Goal: Task Accomplishment & Management: Complete application form

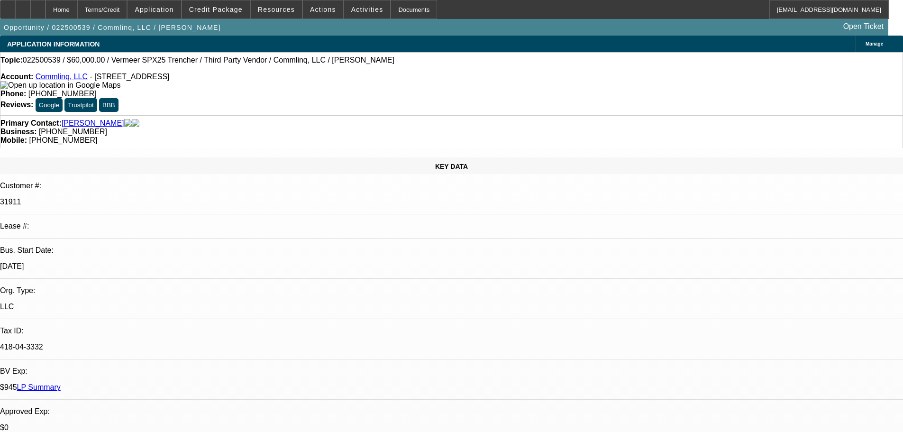
select select "0"
select select "6"
select select "0"
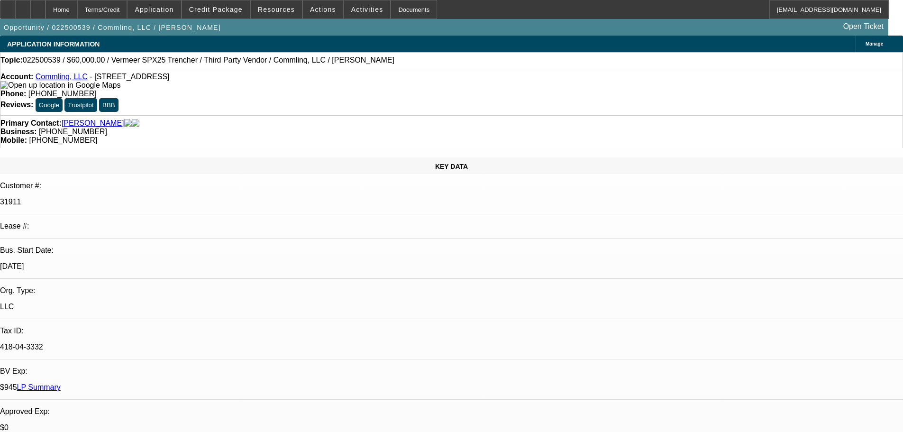
select select "0"
select select "6"
select select "0"
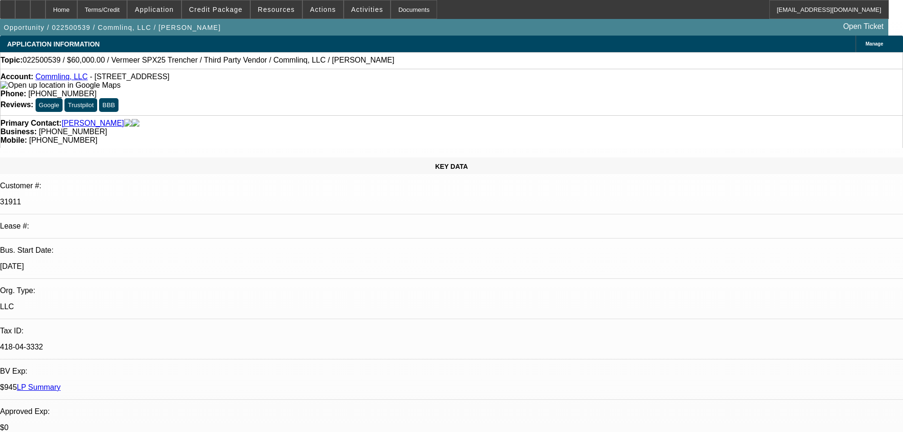
select select "0"
select select "6"
select select "2"
select select "0"
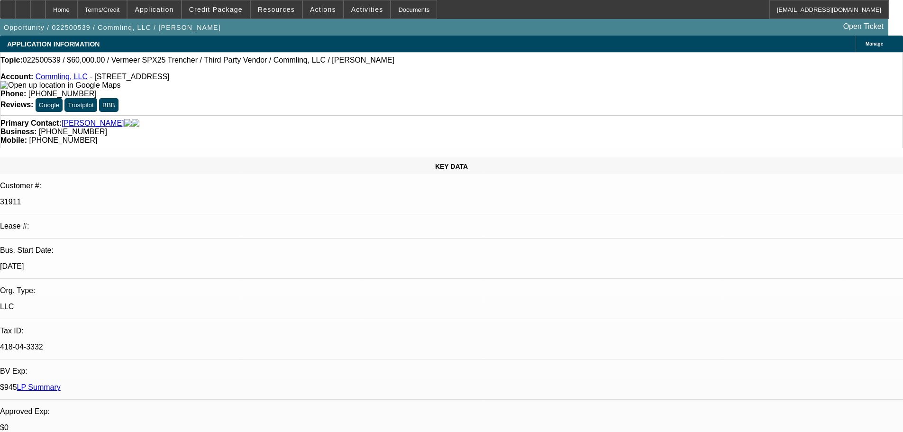
select select "6"
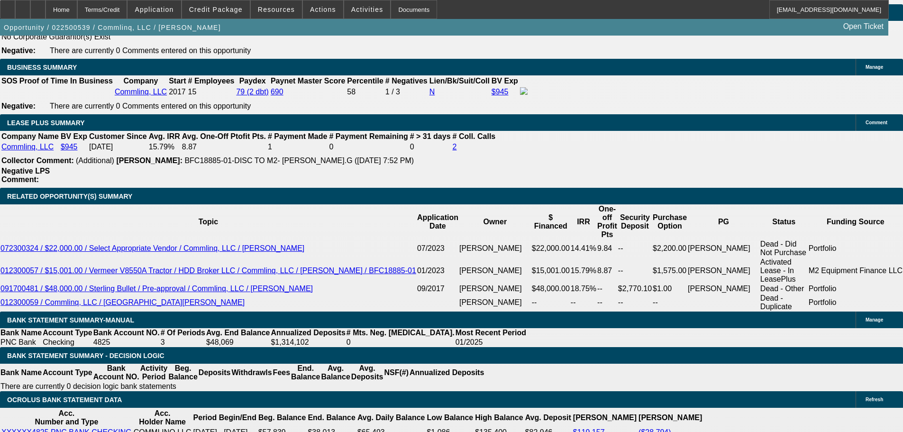
scroll to position [1517, 0]
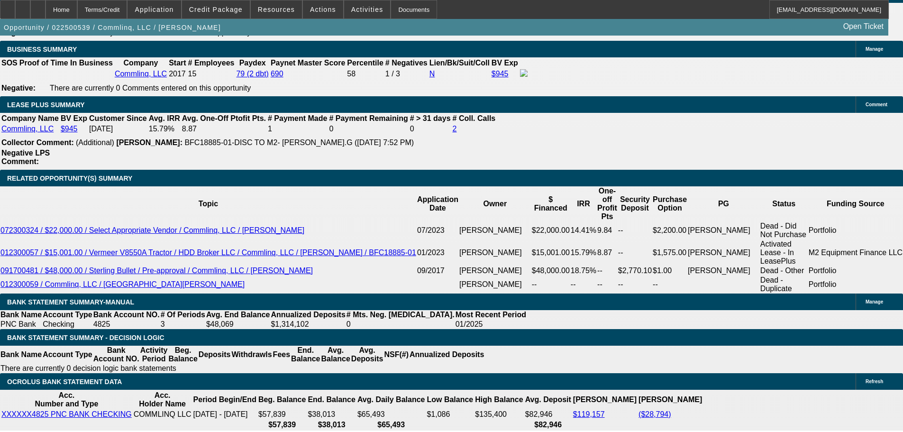
select select "2"
select select "0.1"
select select "4"
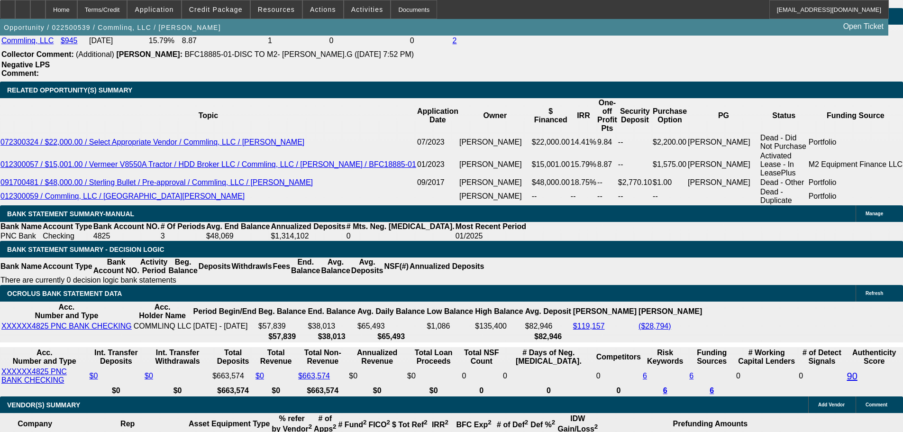
scroll to position [1706, 0]
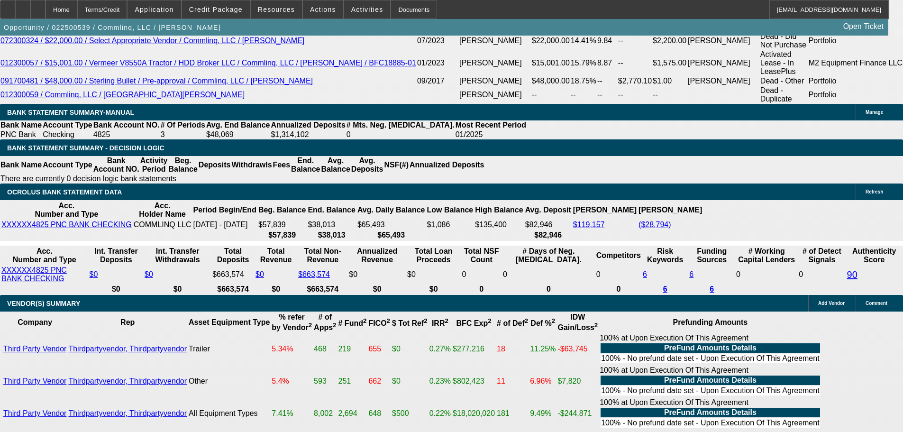
scroll to position [338, 0]
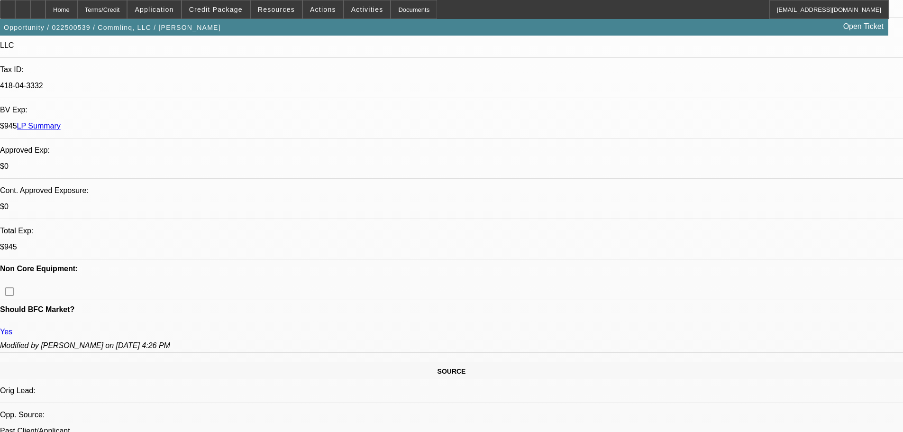
scroll to position [284, 0]
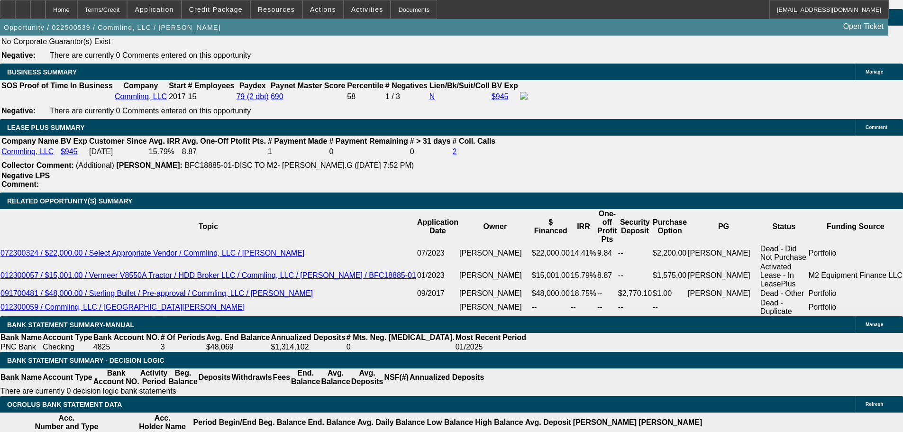
scroll to position [1517, 0]
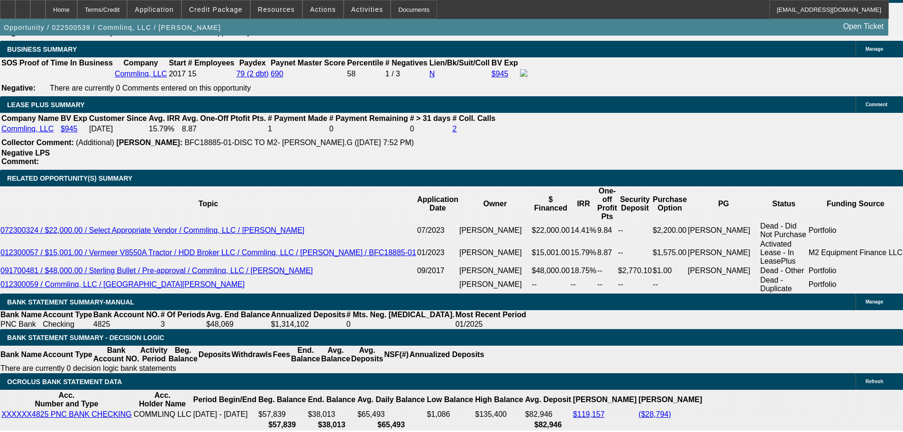
select select "0"
select select "6"
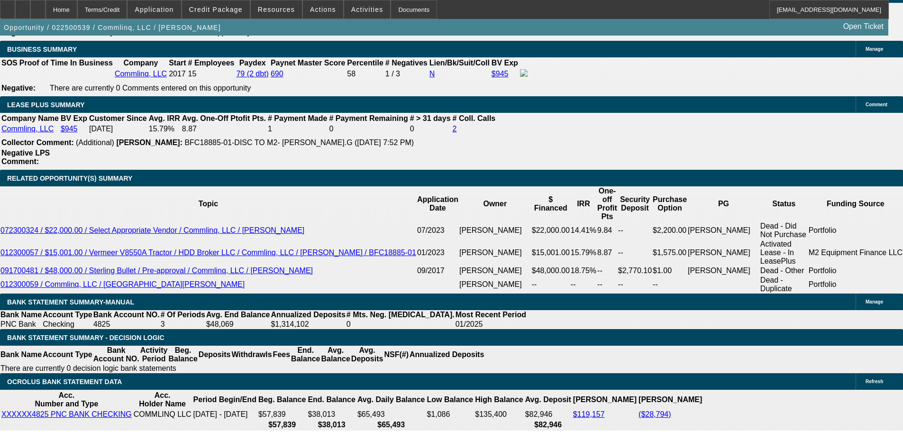
select select "0"
select select "6"
select select "0"
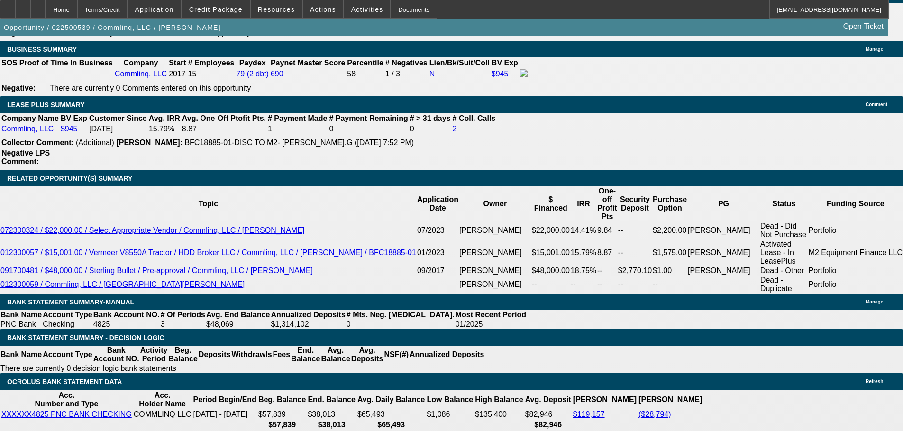
select select "0"
select select "6"
select select "2"
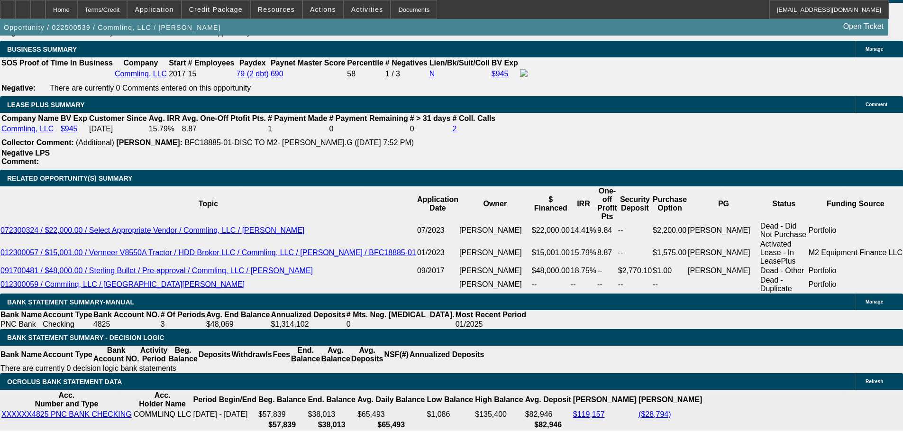
select select "0"
select select "6"
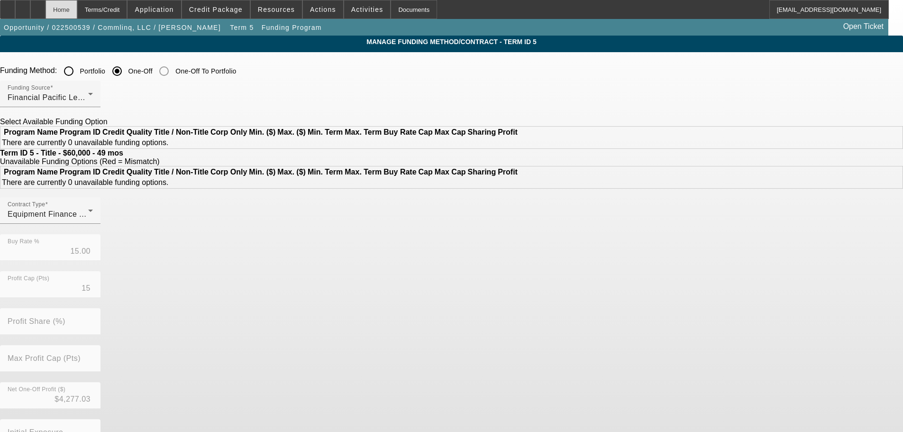
click at [77, 8] on div "Home" at bounding box center [62, 9] width 32 height 19
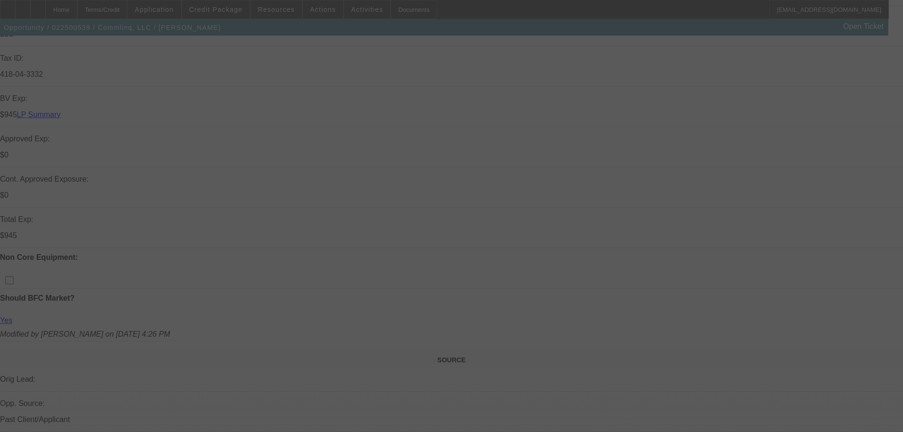
scroll to position [284, 0]
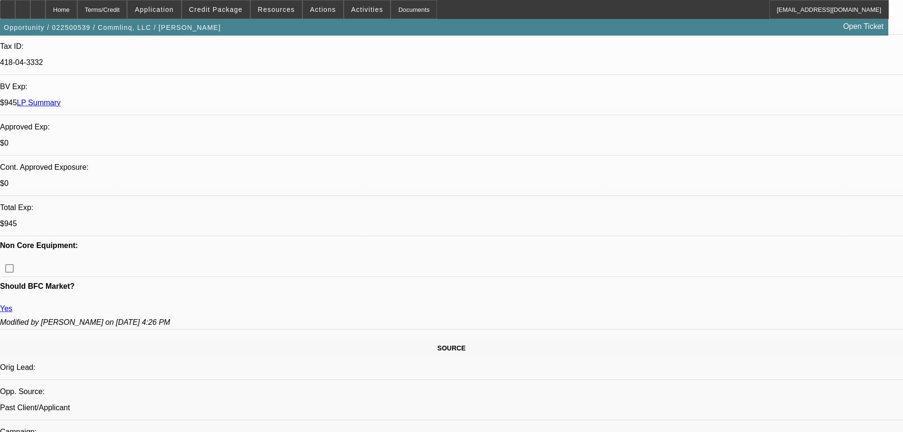
select select "0"
select select "6"
select select "0"
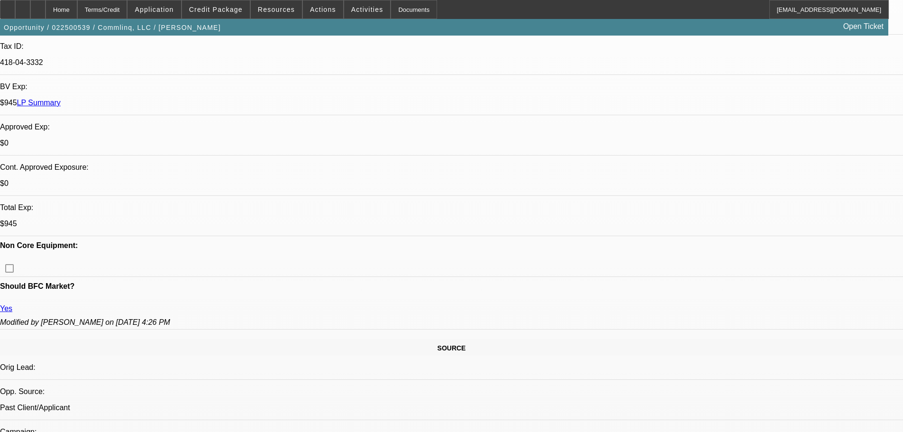
select select "0"
select select "6"
select select "0"
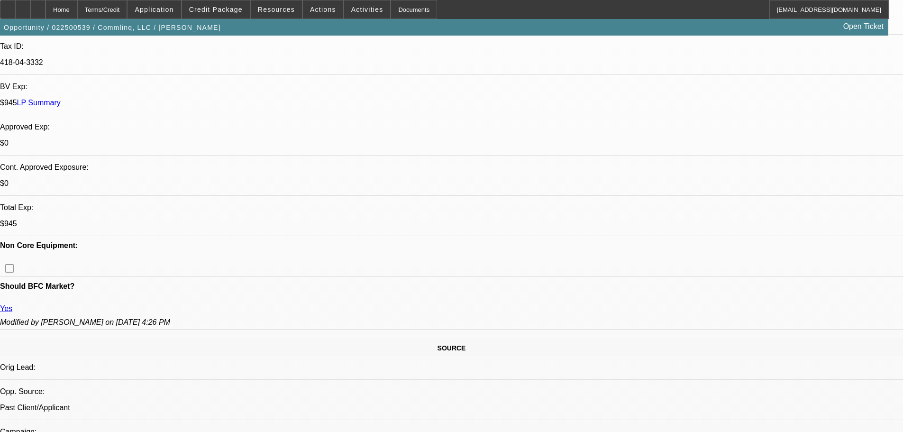
select select "0"
select select "6"
select select "2"
select select "0"
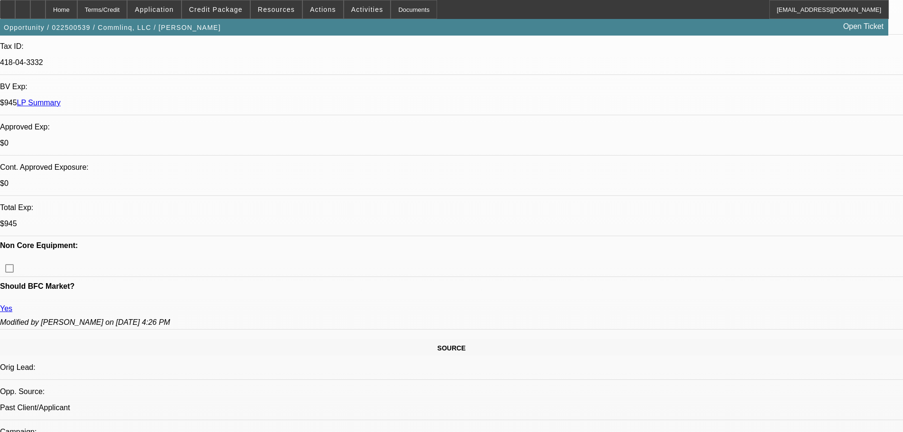
select select "6"
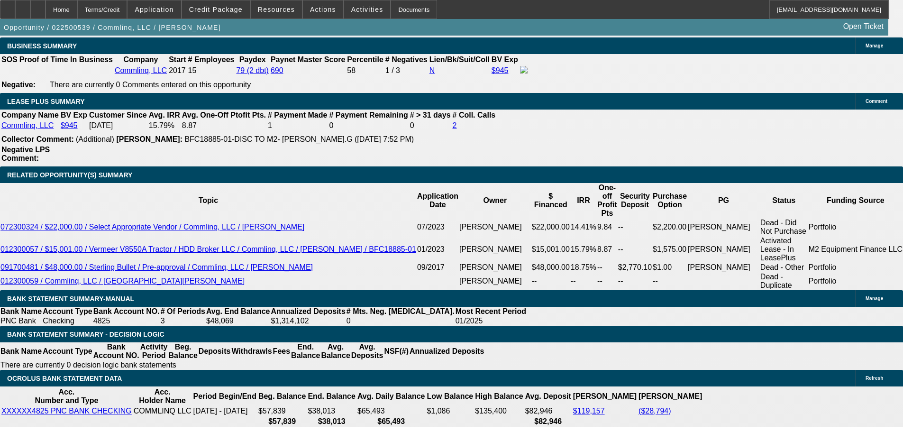
scroll to position [1597, 0]
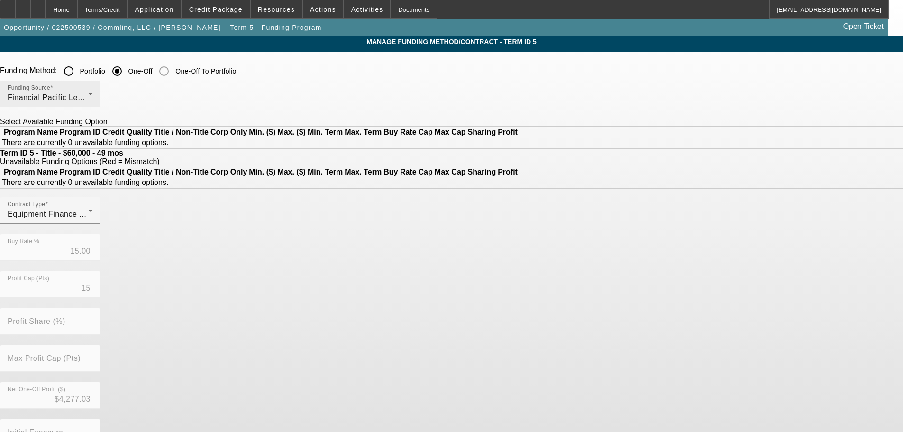
click at [88, 93] on div "Financial Pacific Leasing, Inc." at bounding box center [48, 97] width 81 height 11
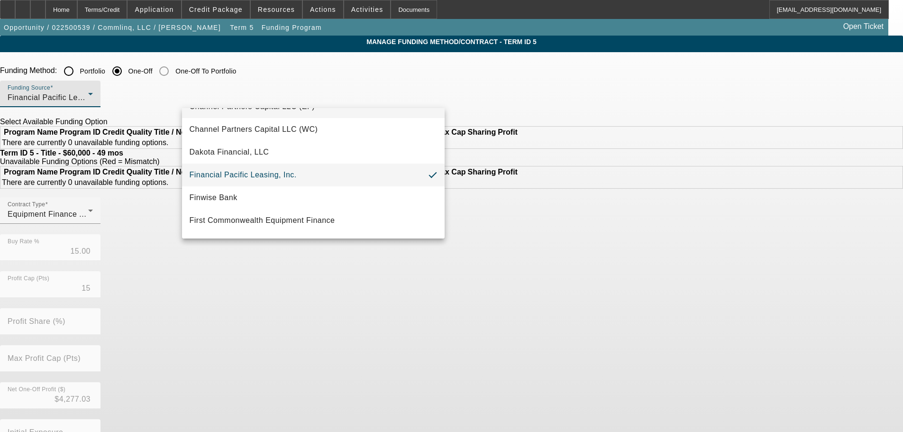
scroll to position [95, 0]
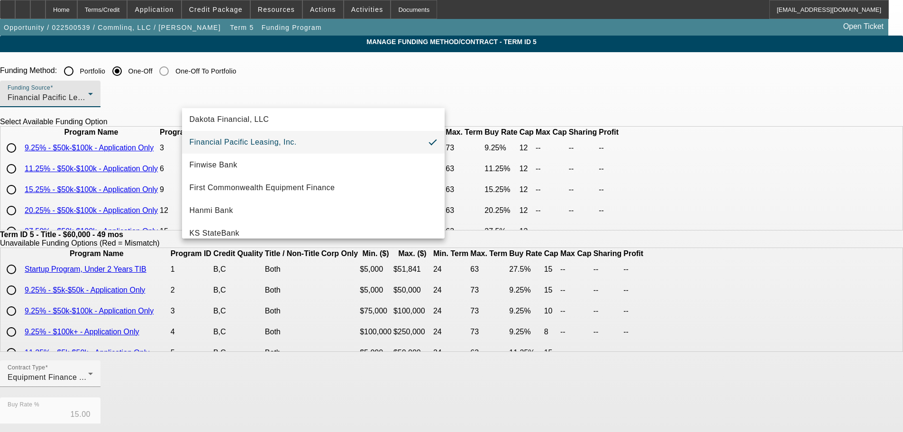
click at [247, 73] on div at bounding box center [451, 216] width 903 height 432
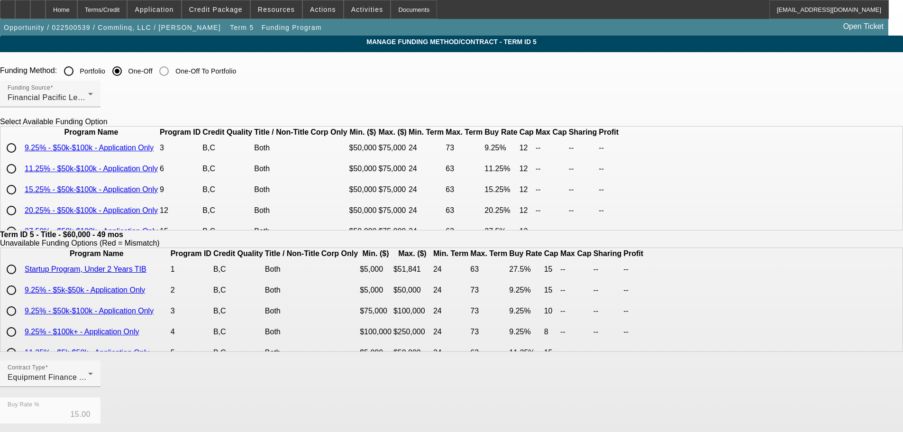
click at [78, 73] on input "Portfolio" at bounding box center [68, 71] width 19 height 19
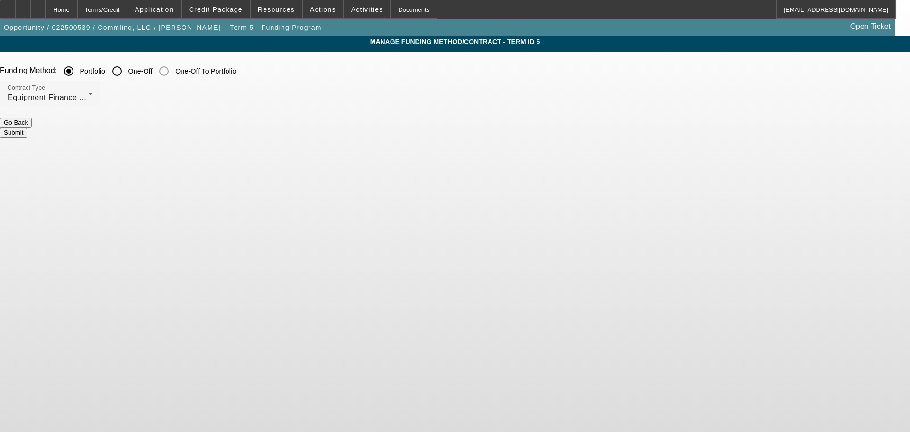
click at [27, 130] on button "Submit" at bounding box center [13, 133] width 27 height 10
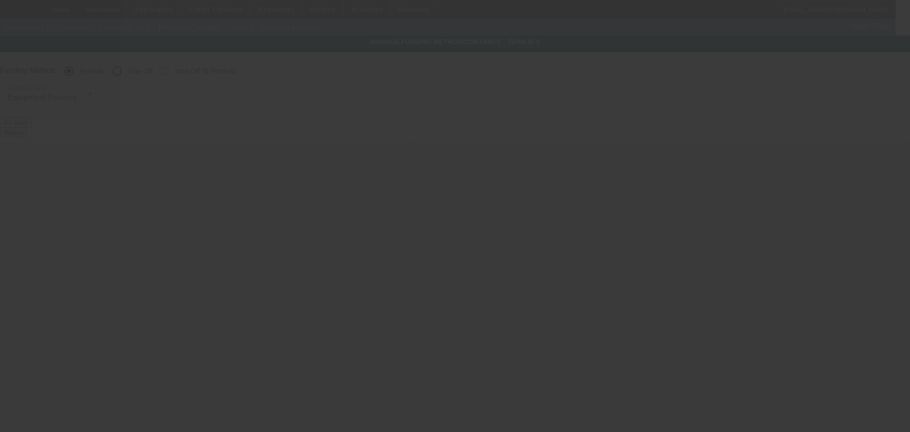
radio input "false"
radio input "true"
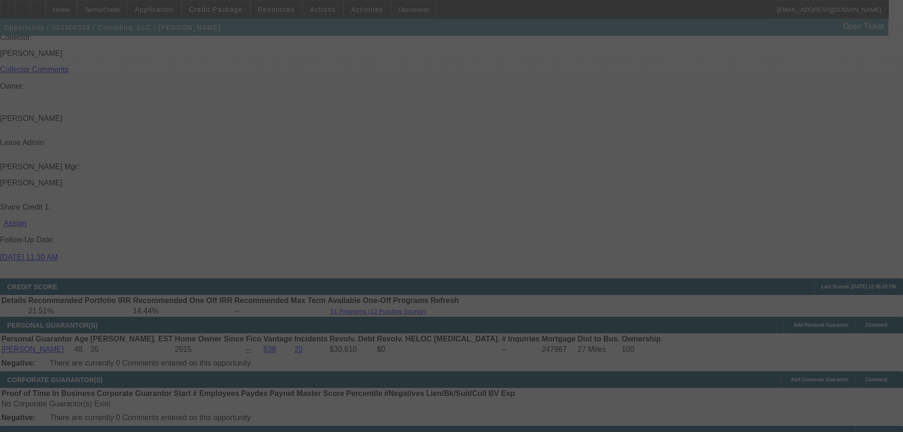
scroll to position [1418, 0]
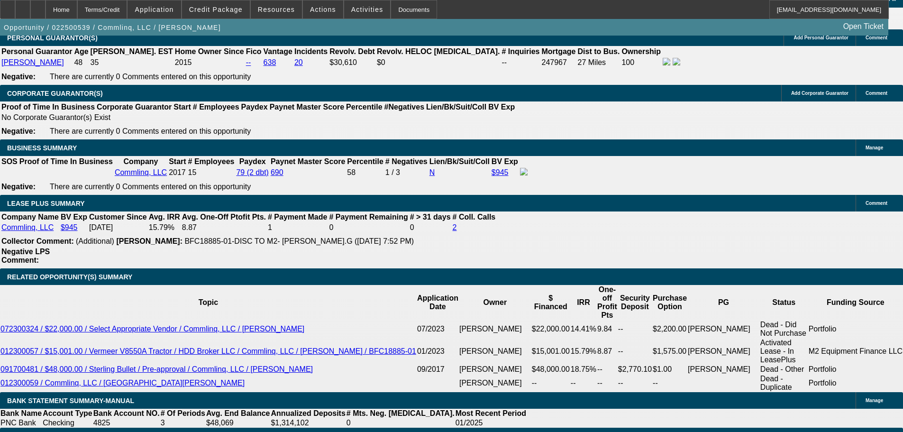
select select "0"
select select "6"
select select "0"
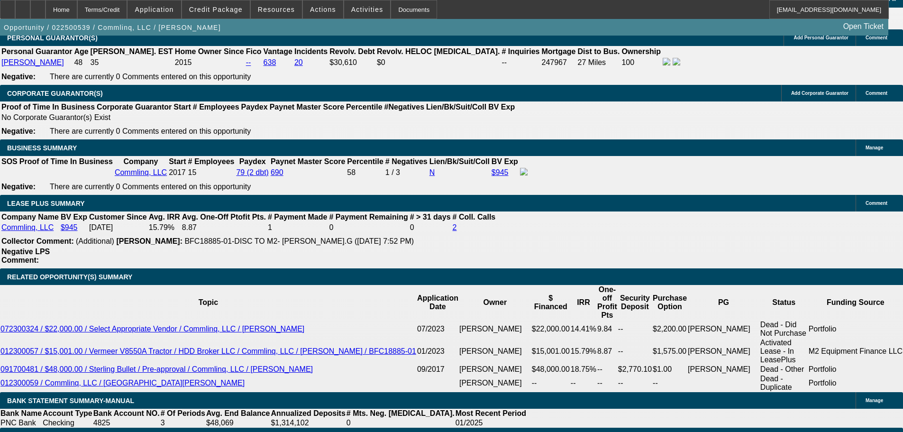
select select "0"
select select "6"
select select "0"
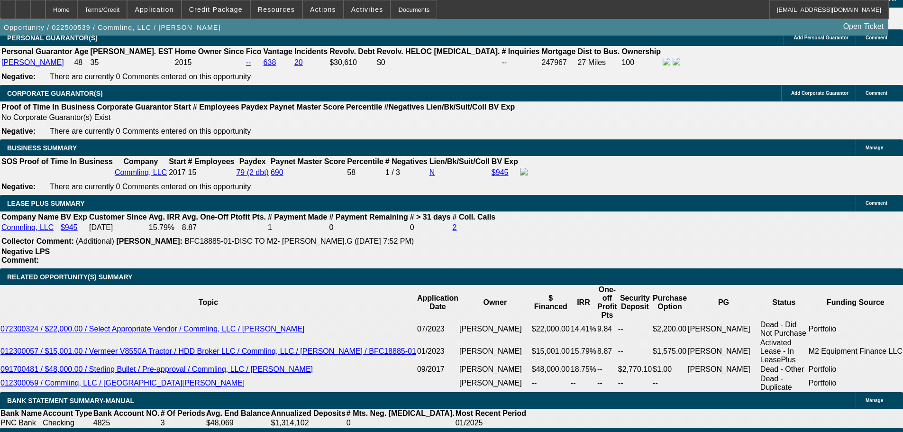
select select "0"
select select "6"
select select "2"
select select "0"
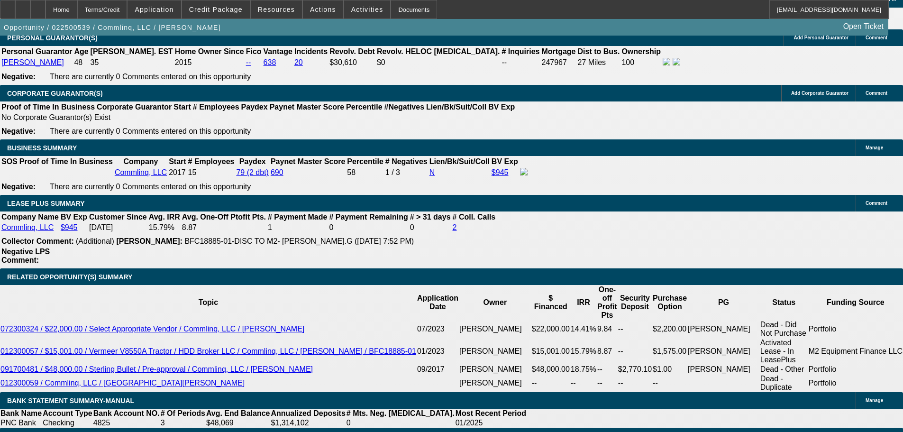
select select "6"
select select "2"
select select "0.1"
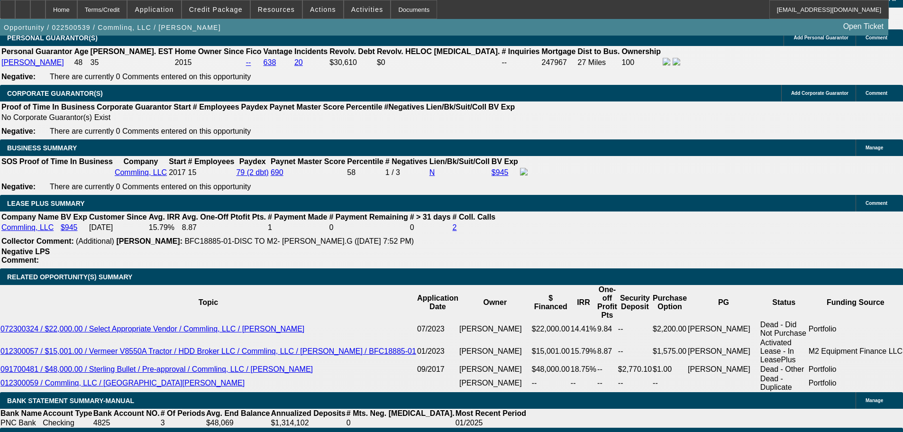
select select "4"
select select "0"
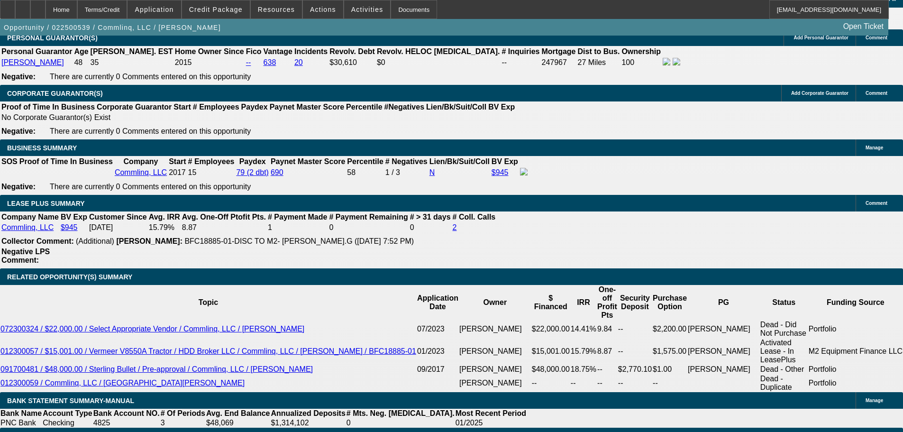
select select "6"
select select "0"
select select "6"
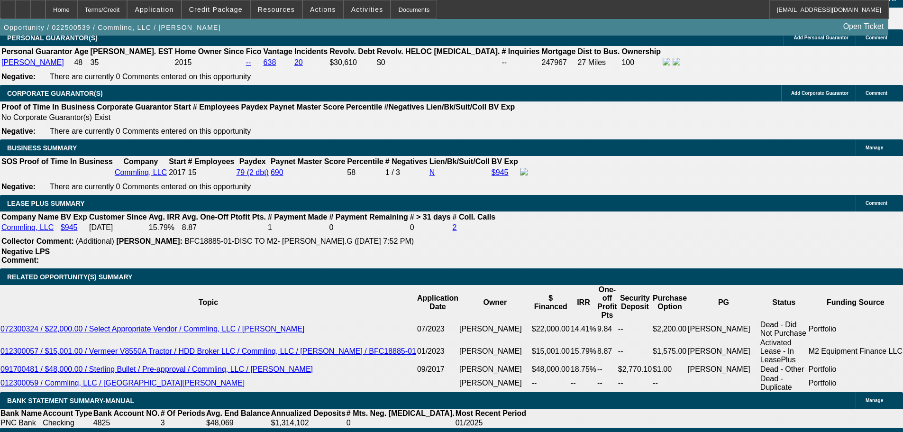
select select "0"
select select "6"
select select "2"
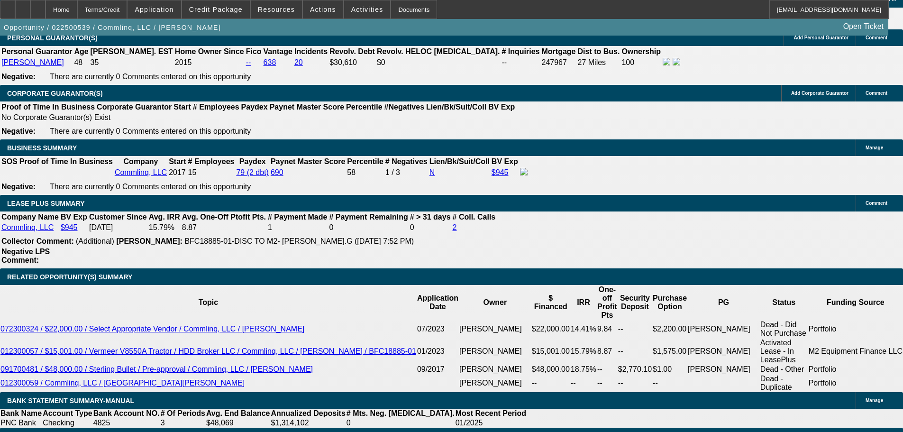
select select "2"
select select "0"
select select "6"
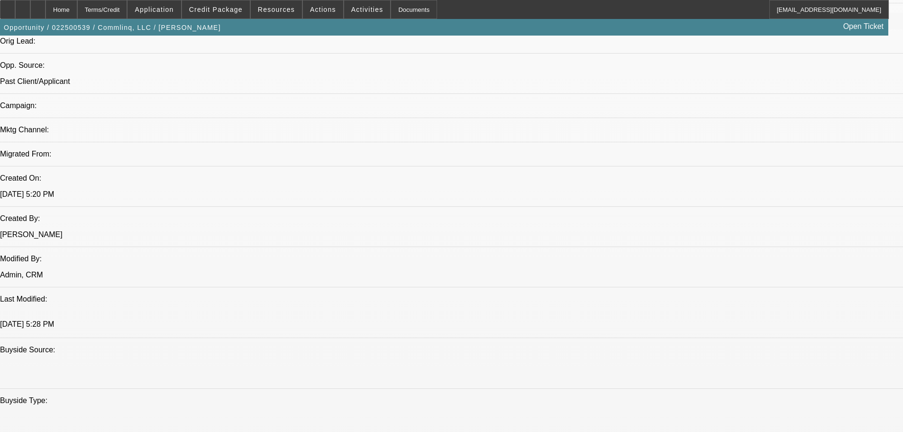
scroll to position [547, 0]
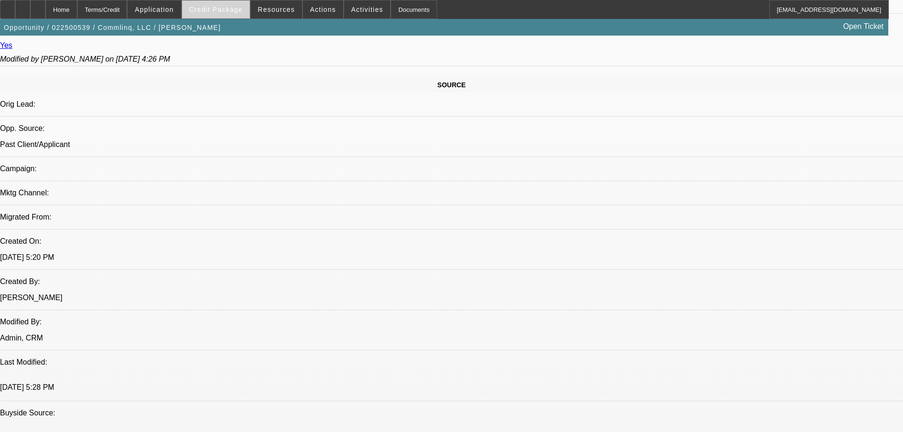
click at [222, 11] on span "Credit Package" at bounding box center [216, 10] width 54 height 8
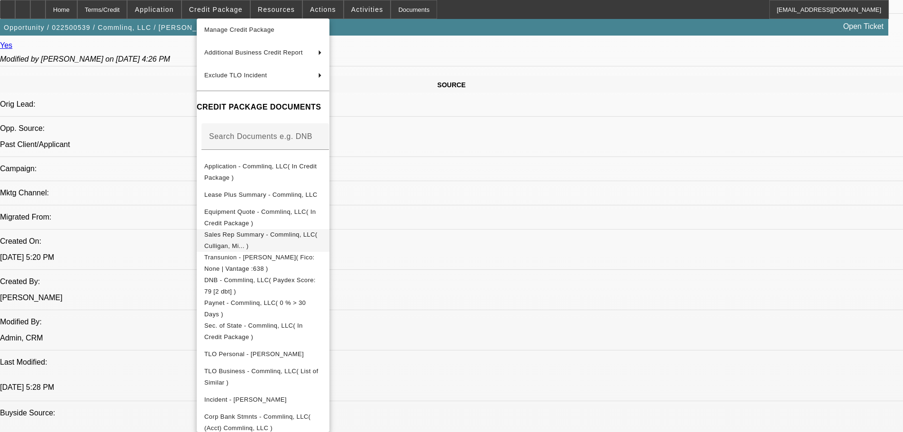
scroll to position [95, 0]
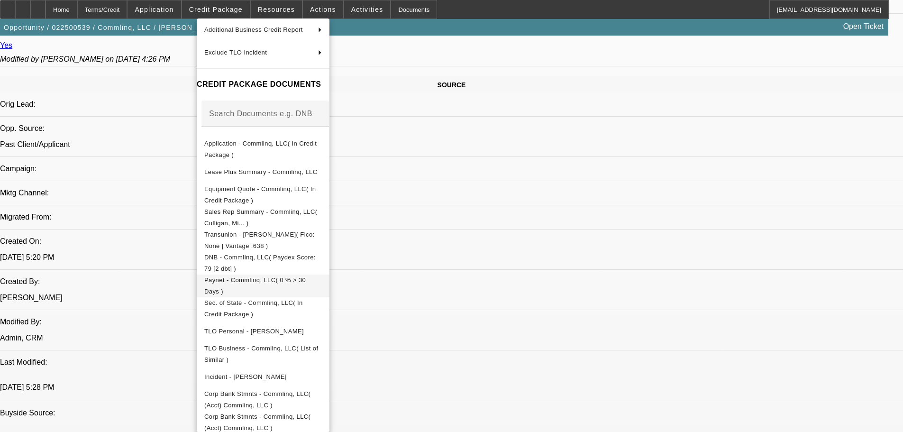
click at [322, 282] on span "Paynet - Commlinq, LLC( 0 % > 30 Days )" at bounding box center [263, 285] width 118 height 23
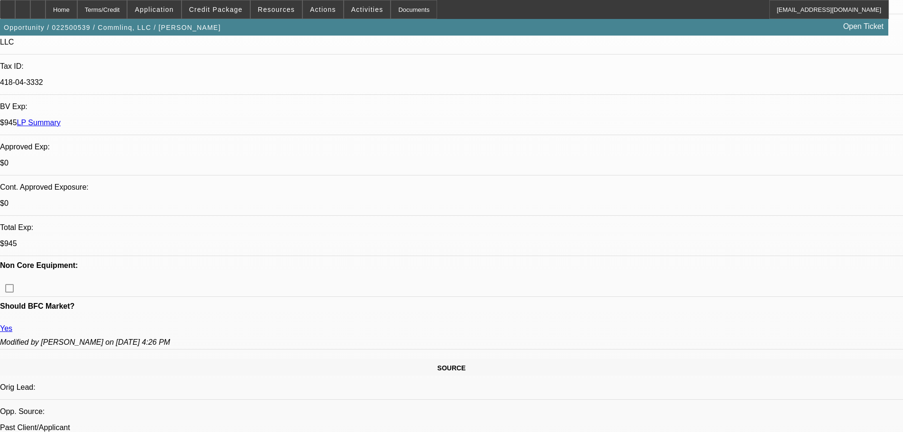
scroll to position [0, 0]
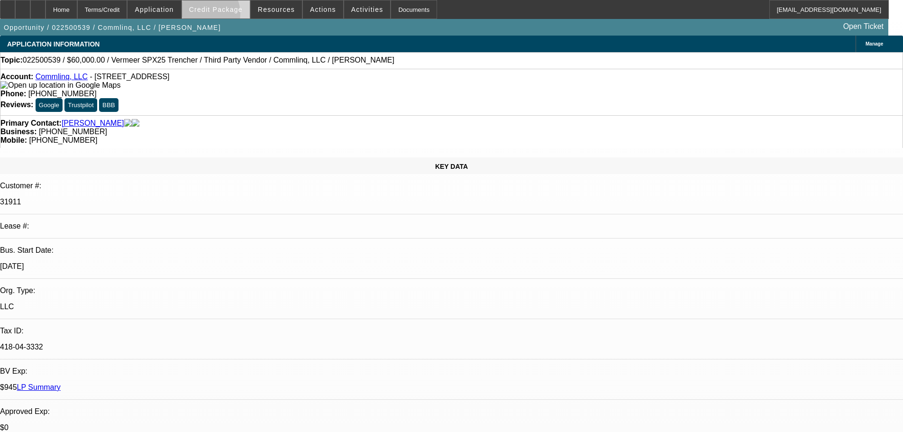
click at [215, 16] on span at bounding box center [216, 9] width 68 height 23
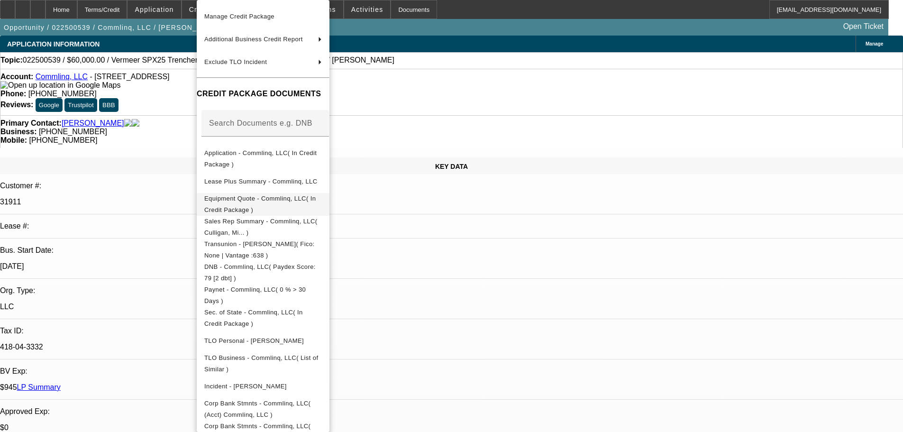
scroll to position [86, 0]
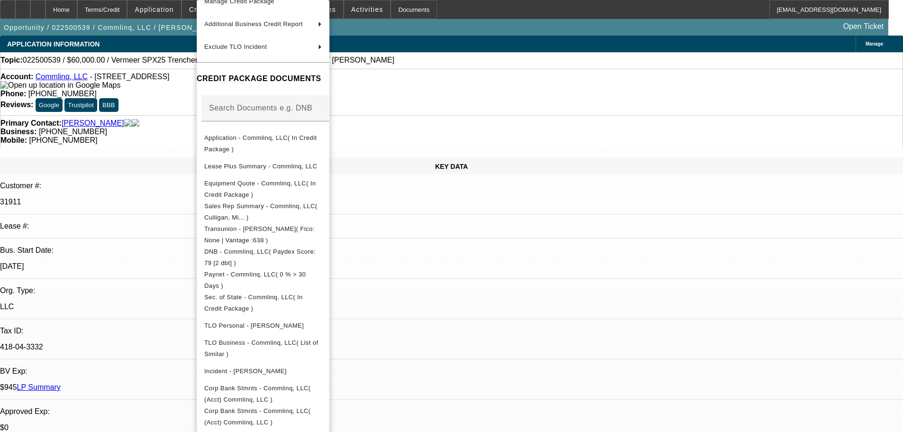
click at [490, 206] on div at bounding box center [451, 216] width 903 height 432
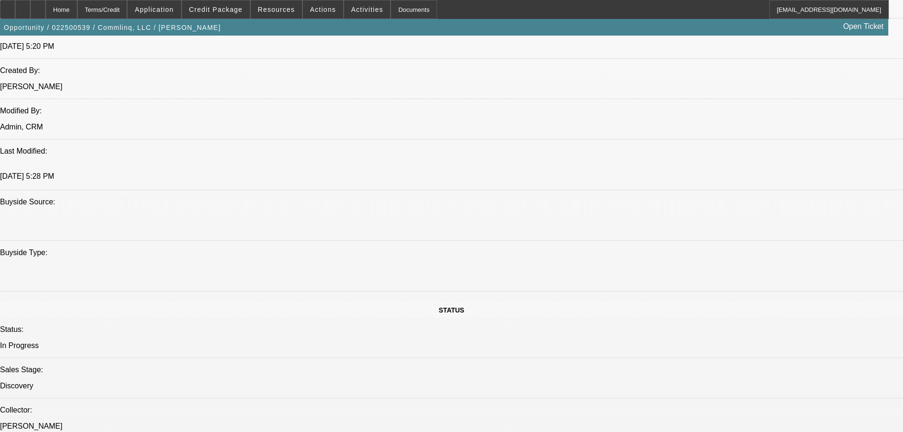
scroll to position [474, 0]
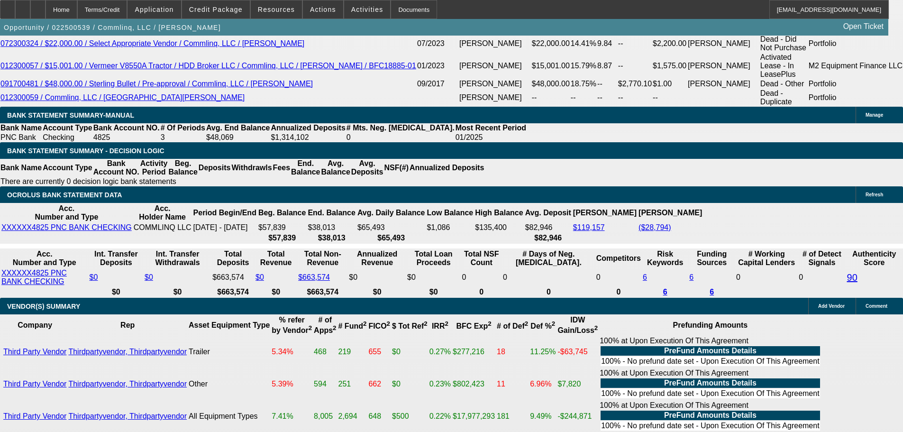
scroll to position [1692, 0]
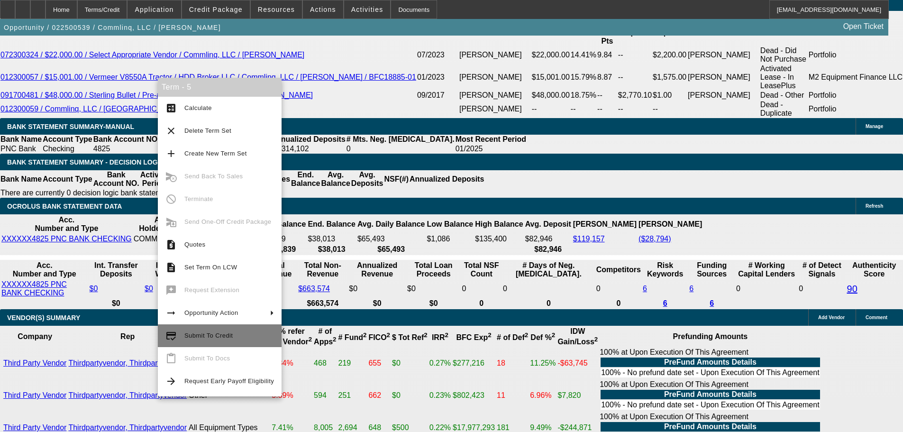
click at [220, 335] on span "Submit To Credit" at bounding box center [208, 335] width 48 height 7
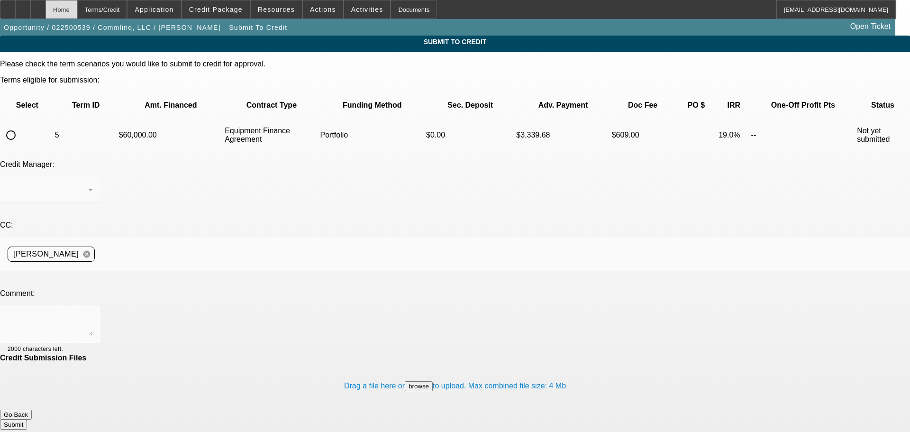
click at [77, 4] on div "Home" at bounding box center [62, 9] width 32 height 19
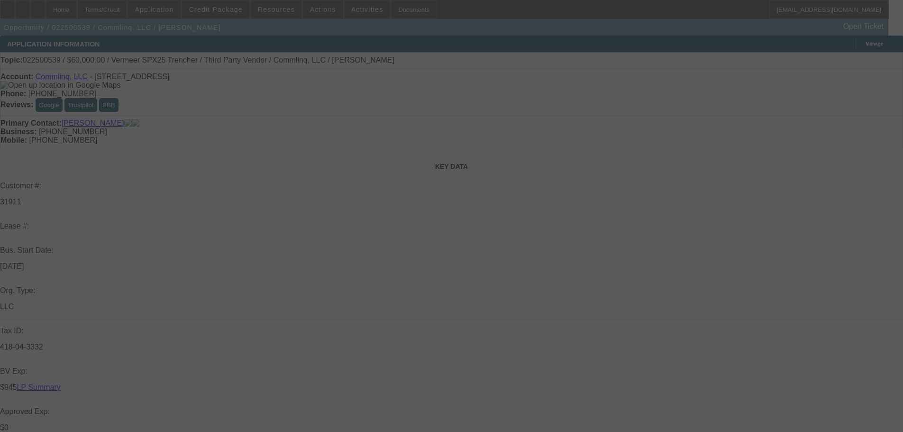
select select "0"
select select "6"
select select "0"
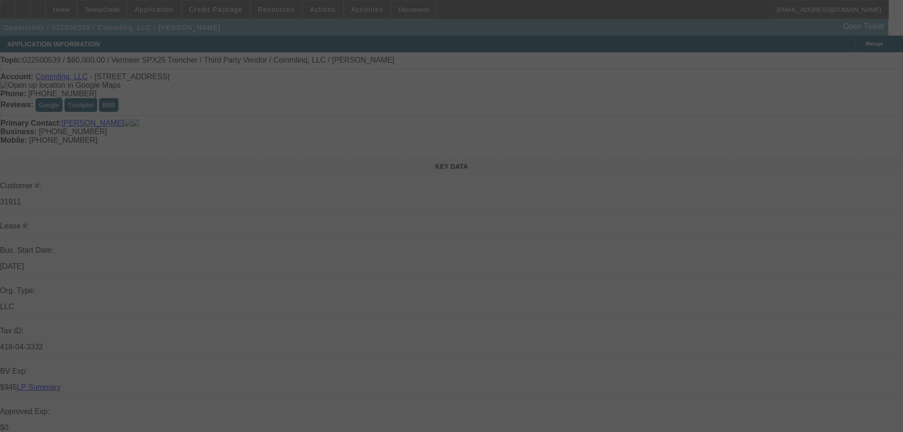
select select "0"
select select "6"
select select "0"
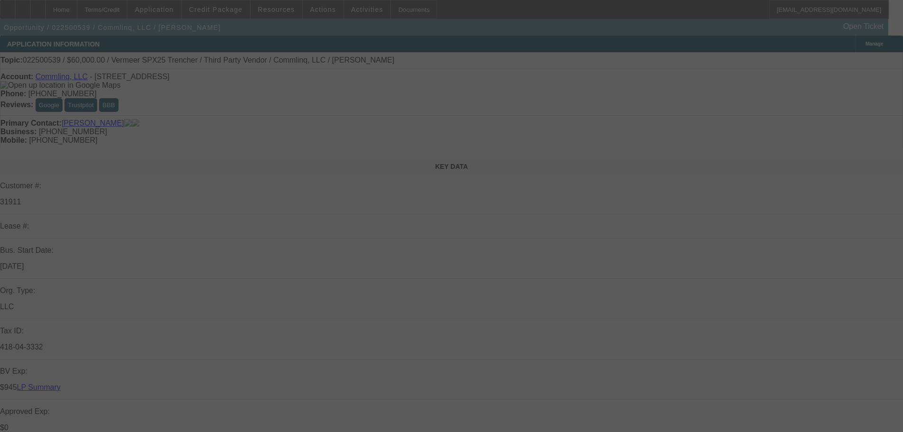
select select "0"
select select "6"
select select "2"
select select "0"
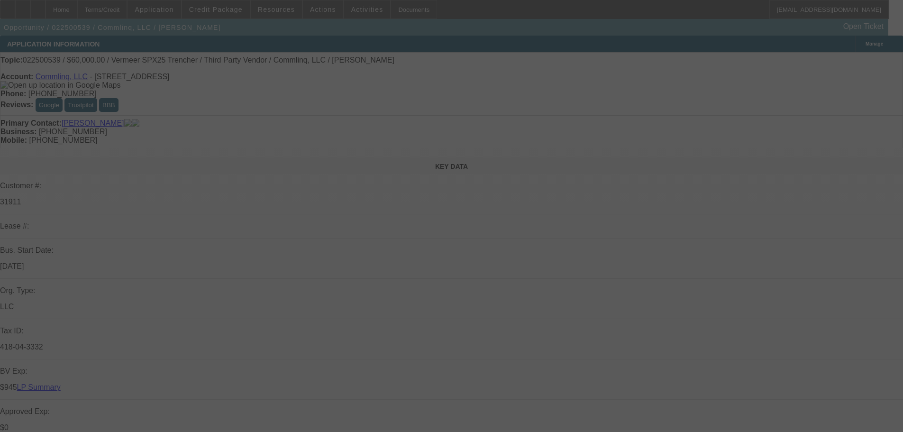
select select "6"
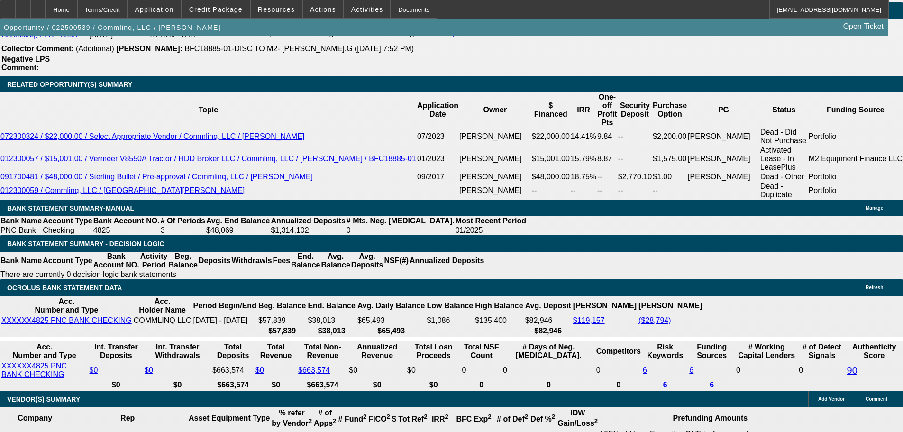
scroll to position [1612, 0]
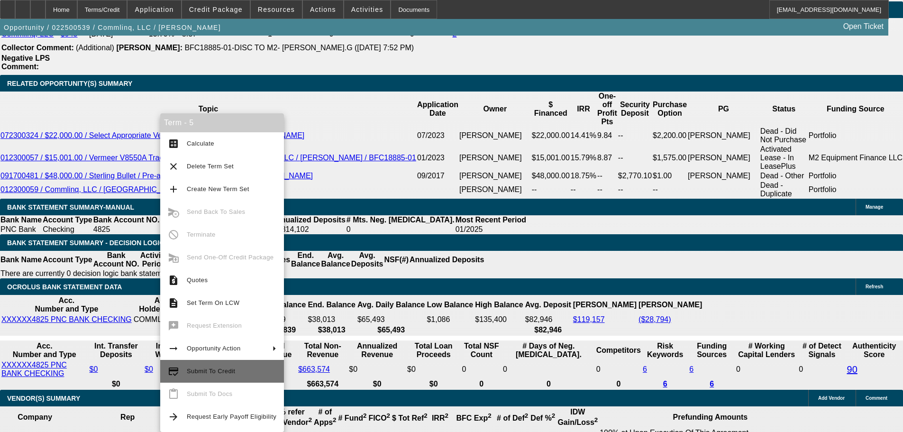
click at [225, 369] on span "Submit To Credit" at bounding box center [211, 370] width 48 height 7
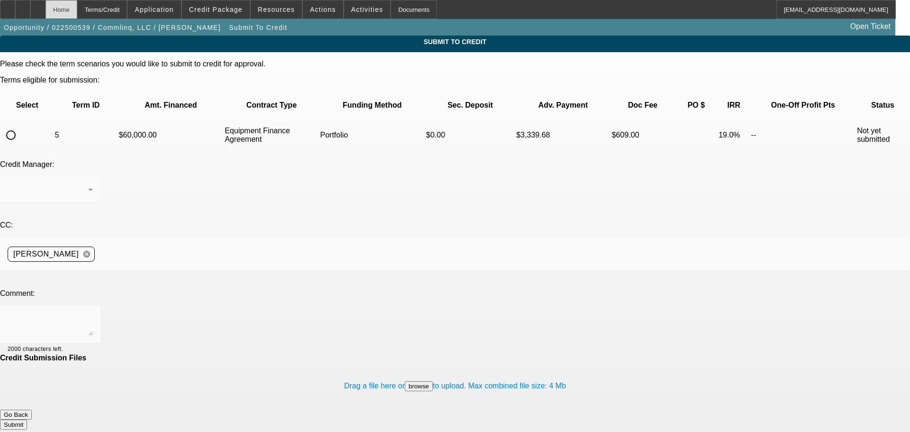
click at [77, 9] on div "Home" at bounding box center [62, 9] width 32 height 19
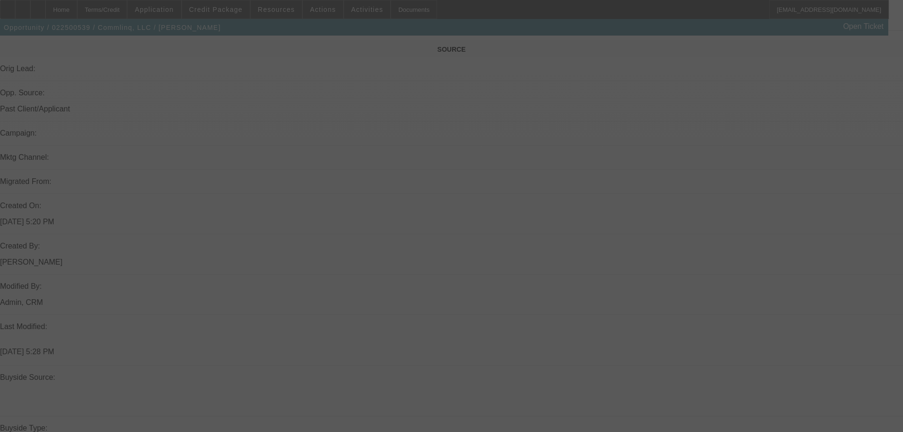
scroll to position [581, 0]
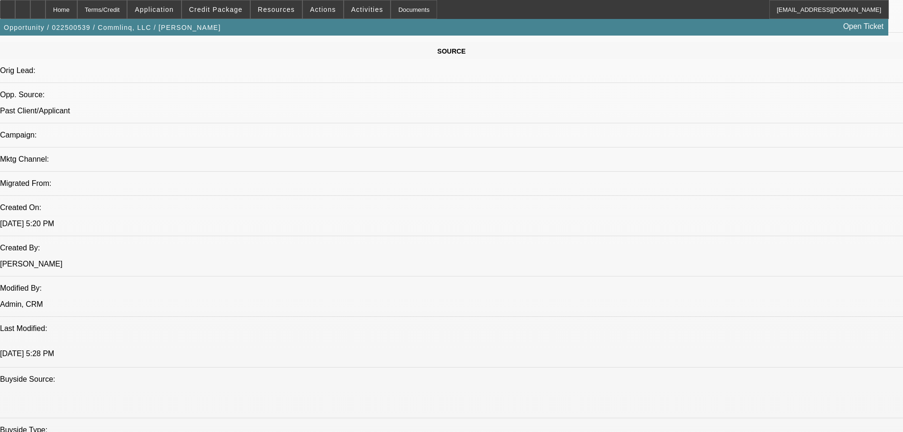
select select "0"
select select "6"
select select "0"
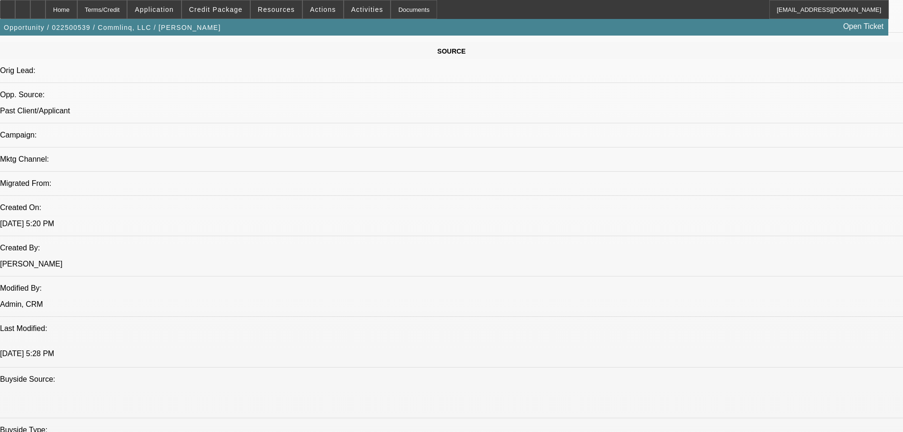
select select "0"
select select "6"
select select "0"
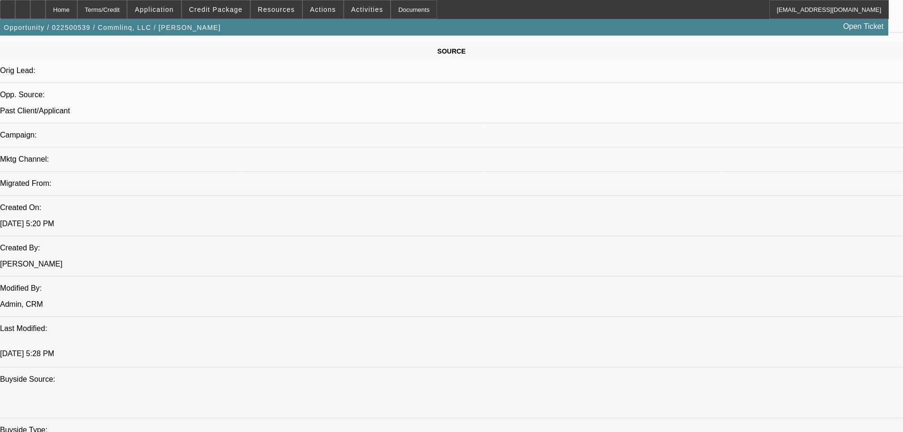
select select "0"
select select "6"
select select "2"
select select "0"
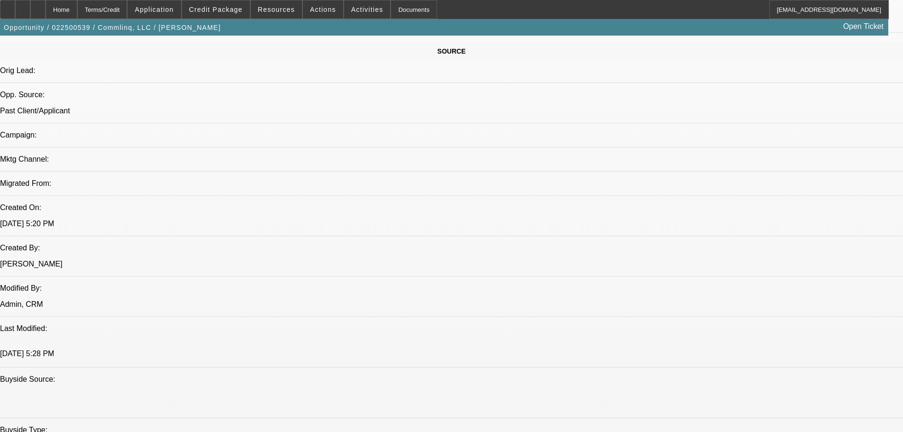
select select "6"
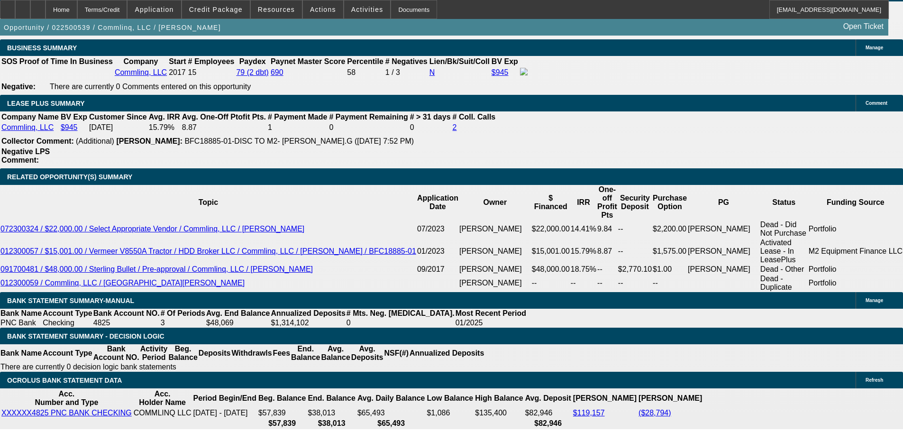
scroll to position [1527, 0]
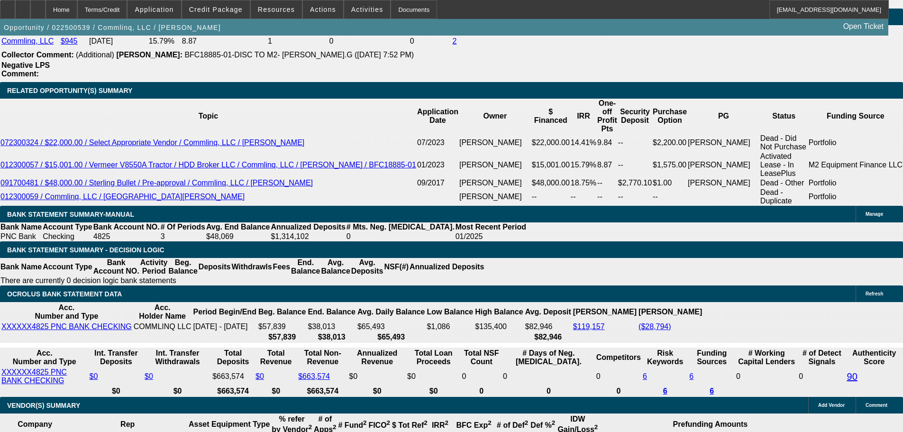
select select "0.1"
type input "$6,000.00"
type input "UNKNOWN"
type input "$1,502.86"
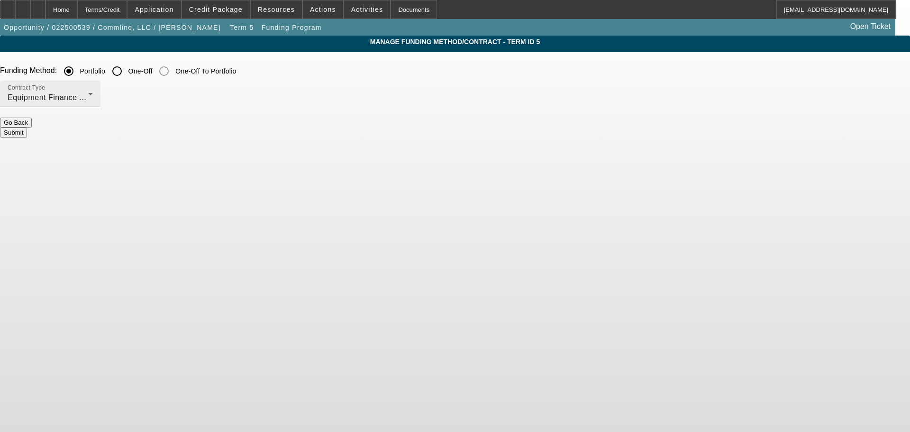
click at [118, 95] on span "Equipment Finance Agreement" at bounding box center [63, 97] width 110 height 8
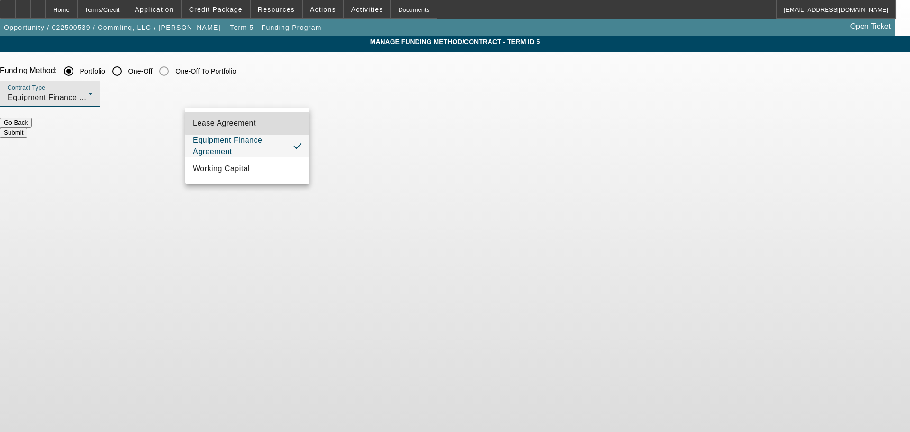
click at [259, 118] on mat-option "Lease Agreement" at bounding box center [247, 123] width 124 height 23
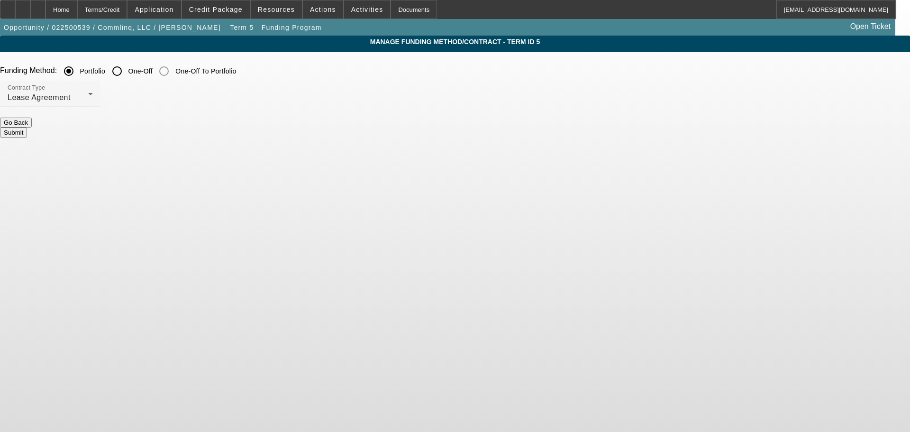
click at [27, 129] on button "Submit" at bounding box center [13, 133] width 27 height 10
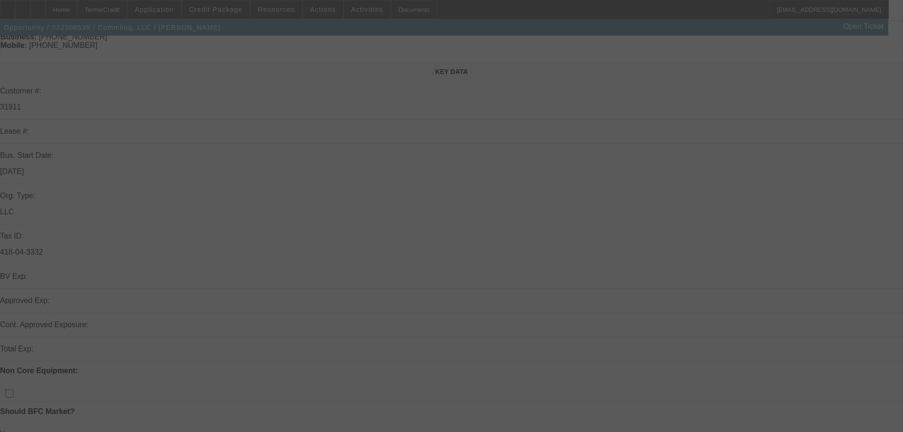
scroll to position [95, 0]
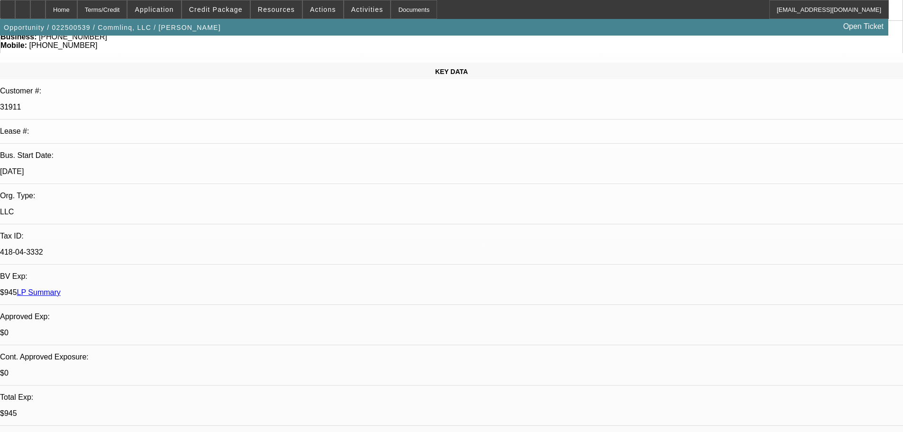
select select "0.1"
select select "0"
select select "6"
select select "0"
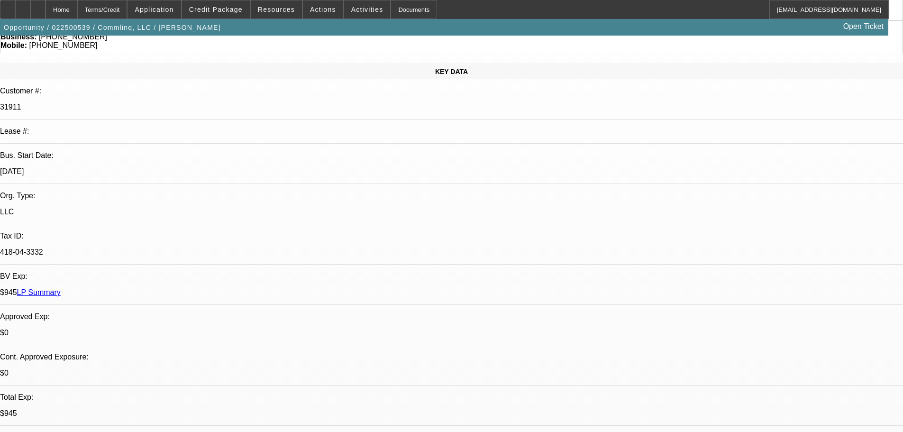
select select "0"
select select "6"
select select "0"
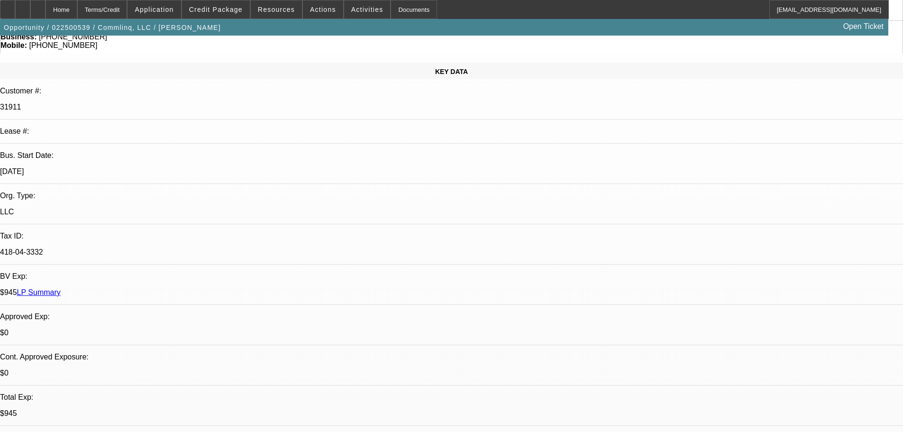
select select "0"
select select "6"
select select "2"
select select "0"
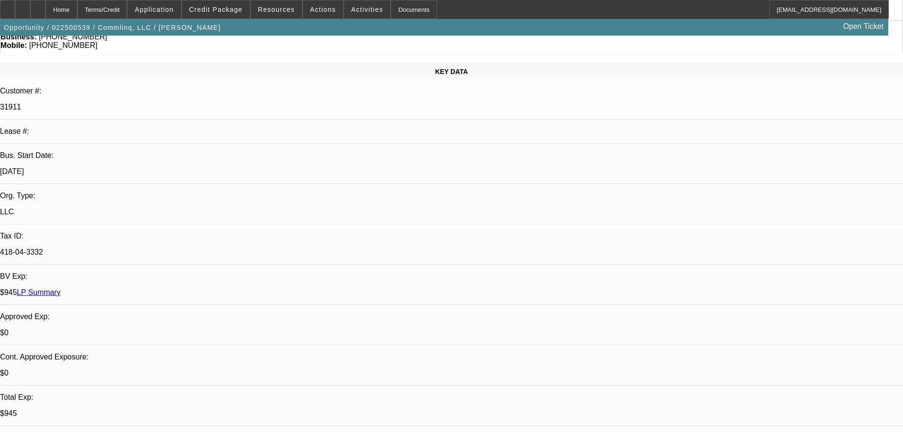
select select "6"
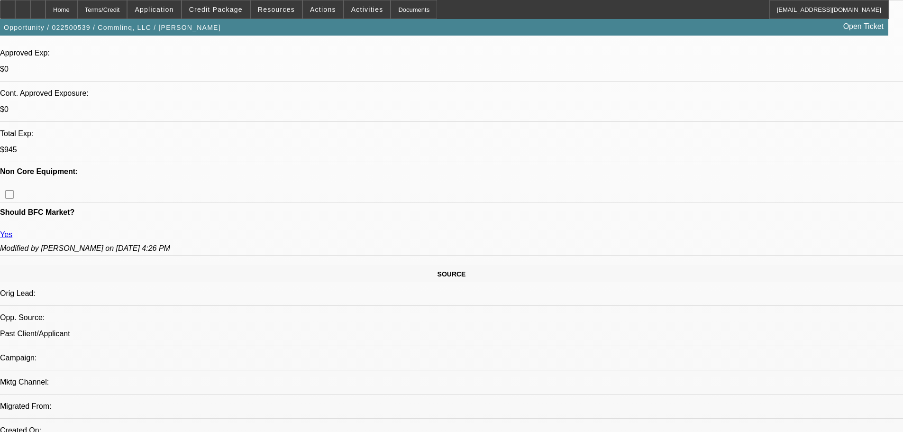
scroll to position [379, 0]
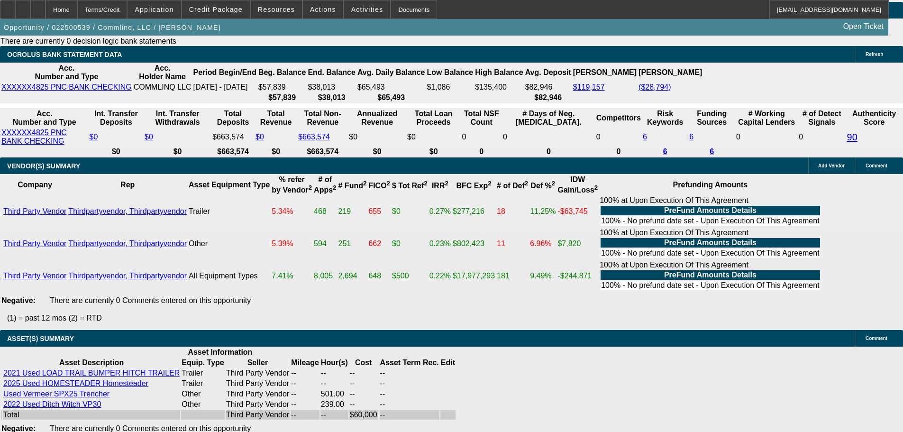
scroll to position [1692, 0]
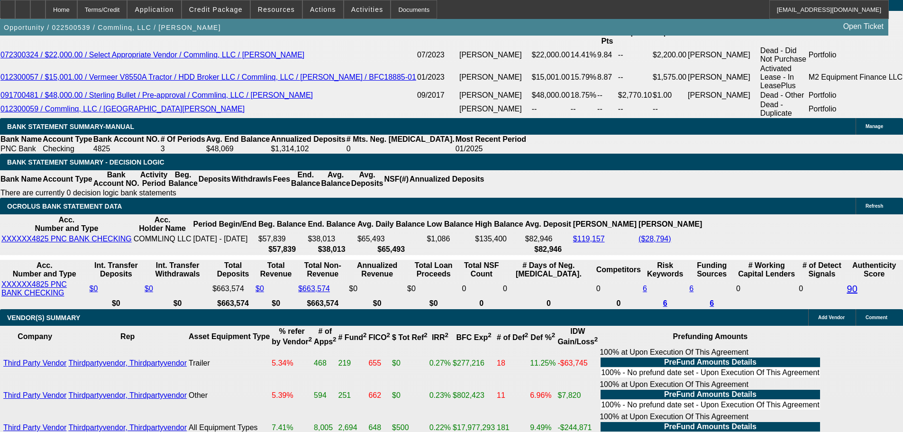
select select "0.1"
type input "$6,000.00"
type input "UNKNOWN"
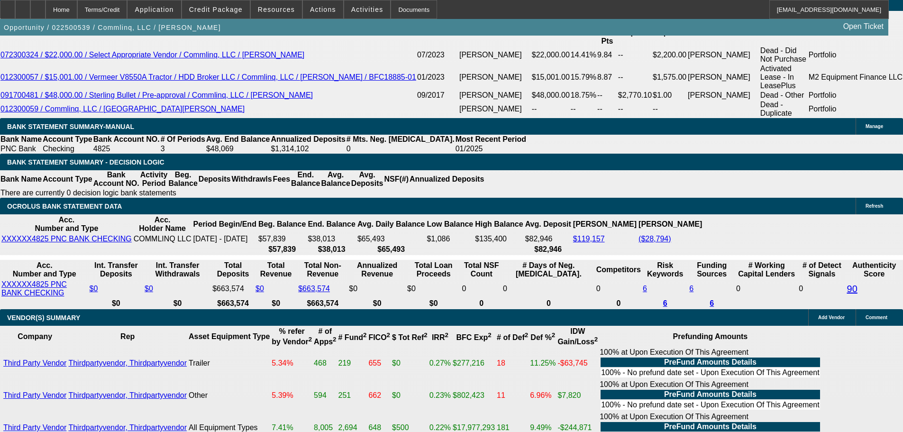
select select "4"
select select "2"
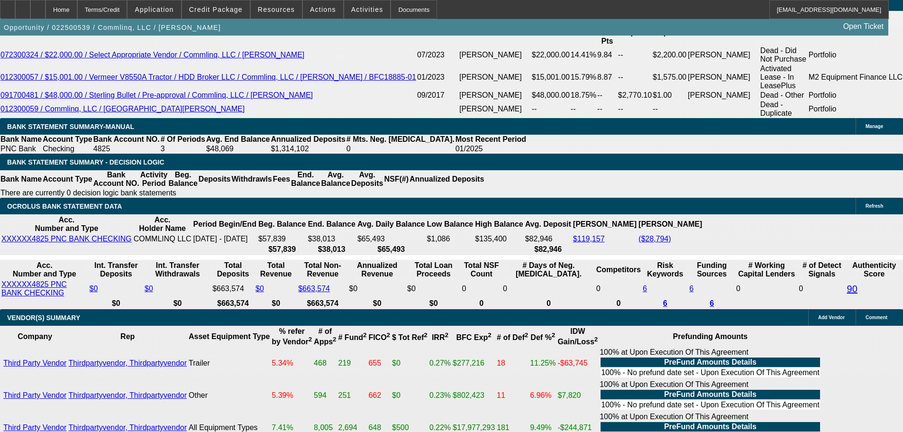
select select "2"
type input "$3,005.72"
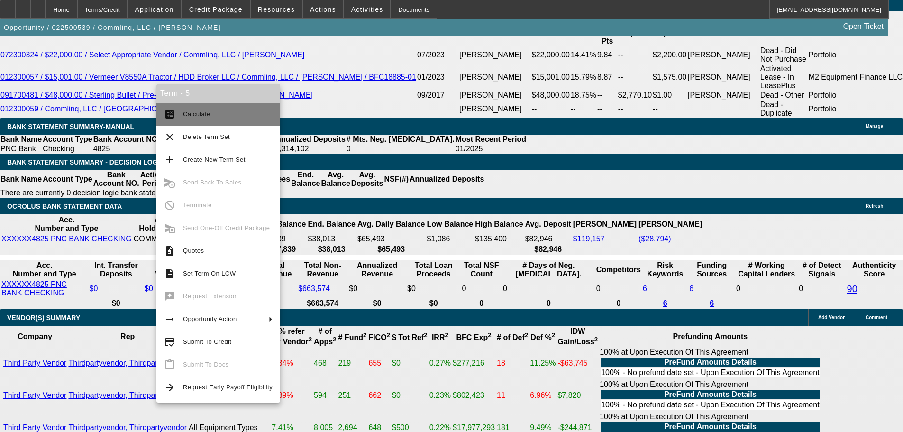
click at [188, 109] on span "Calculate" at bounding box center [228, 114] width 90 height 11
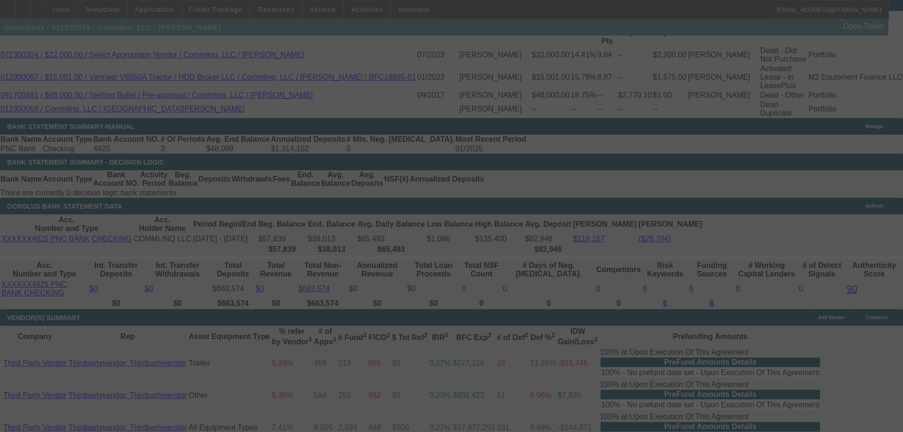
select select "0.1"
select select "2"
select select "0.1"
select select "4"
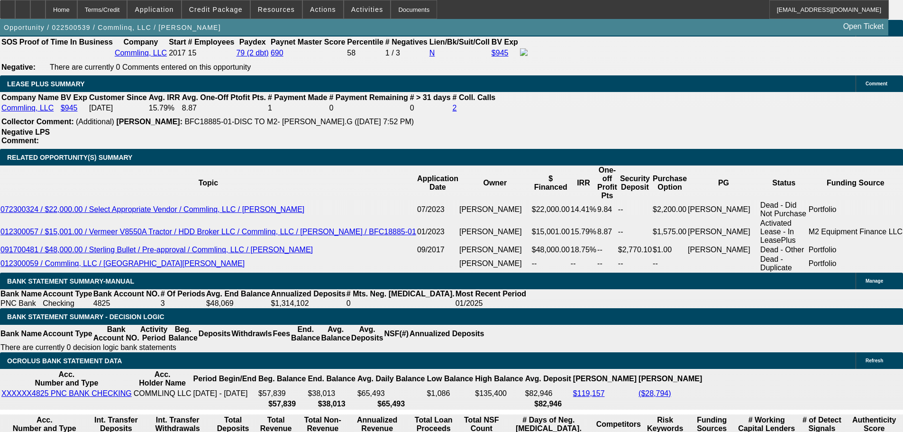
scroll to position [1517, 0]
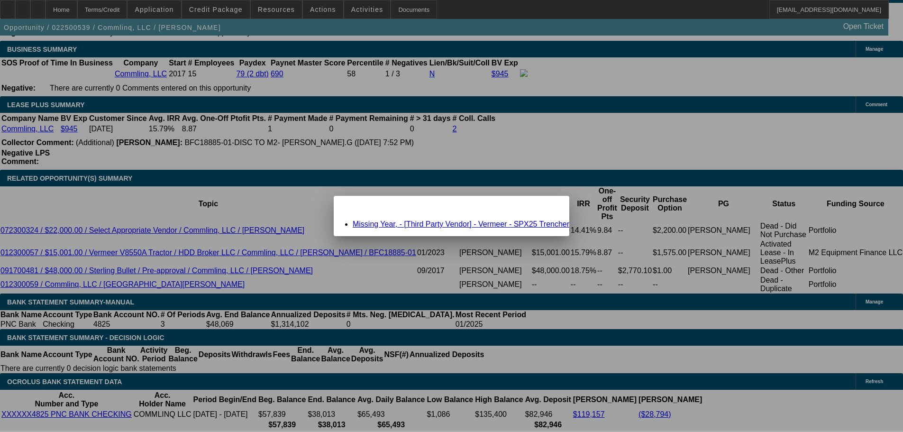
scroll to position [0, 0]
click at [416, 222] on link "Missing Year, - [Third Party Vendor] - Vermeer - SPX25 Trencher" at bounding box center [461, 224] width 217 height 8
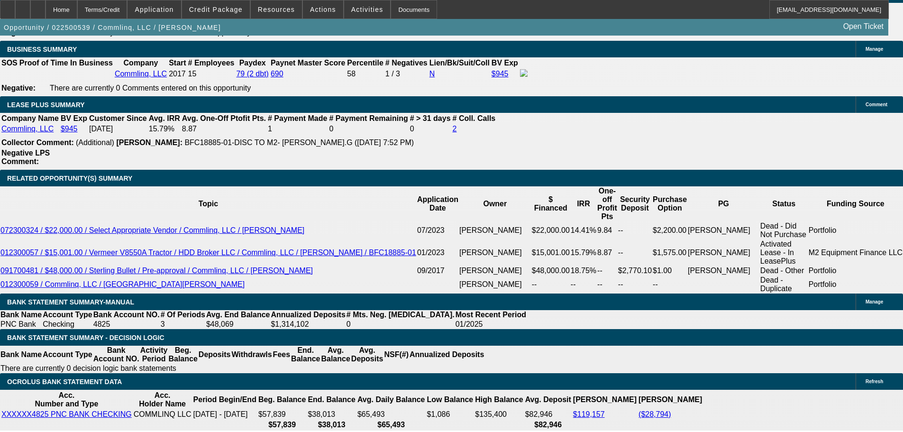
scroll to position [1517, 0]
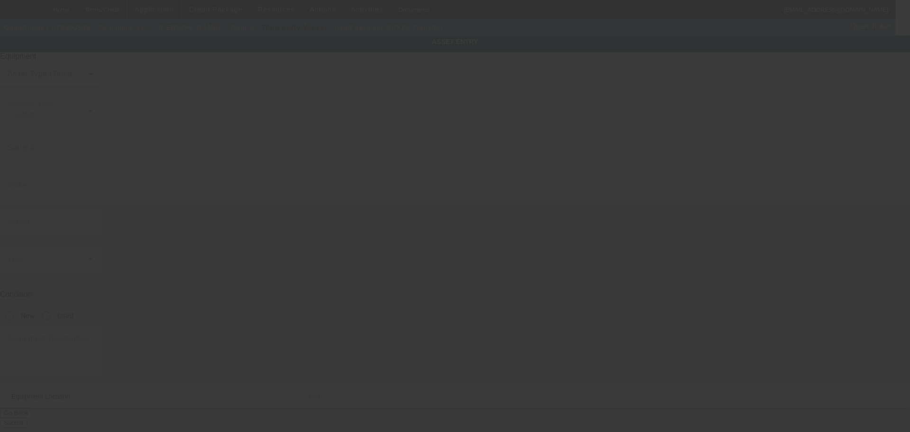
type input "Vermeer"
type input "SPX25 Trencher"
radio input "true"
type textarea "Vibratory Plow"
type input "3609 Developers Rd"
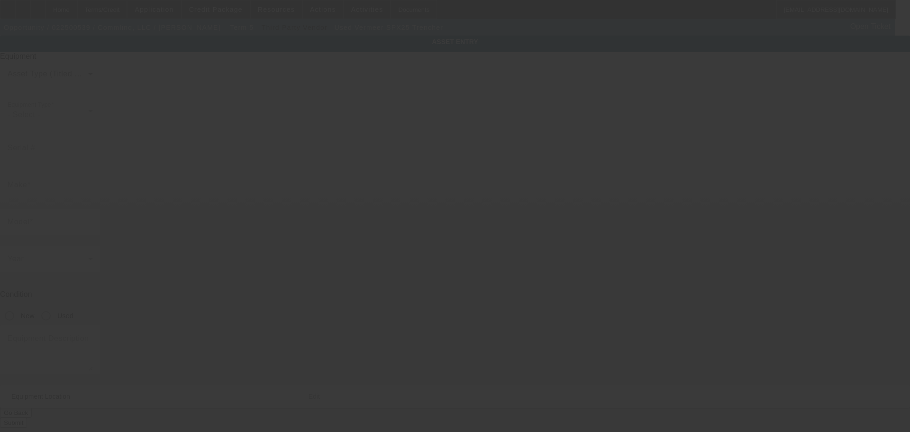
type input "Indianapolis"
type input "46227"
type input "Marion"
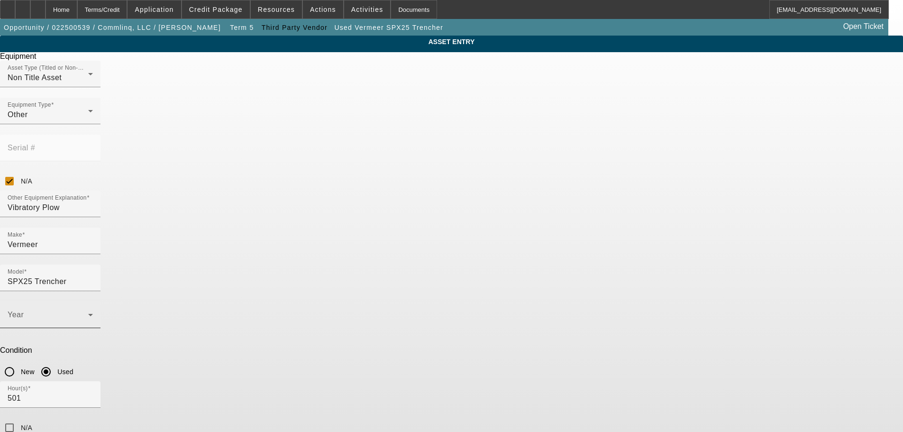
click at [93, 301] on div "Year" at bounding box center [50, 314] width 85 height 27
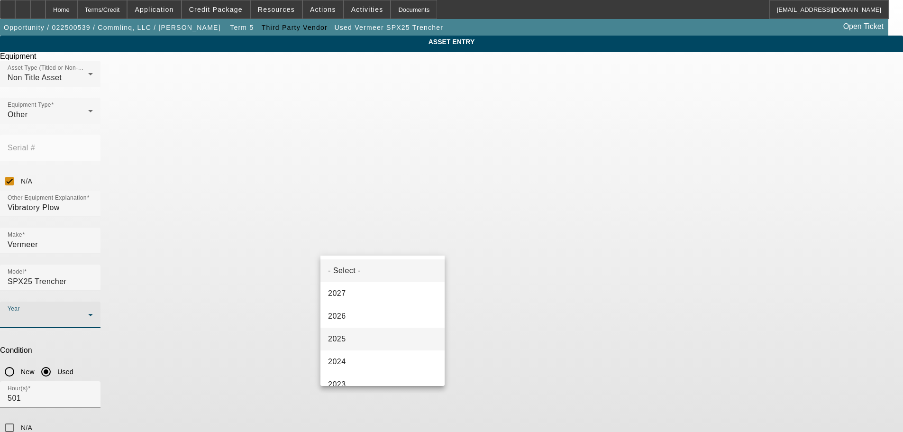
scroll to position [95, 0]
click at [395, 334] on mat-option "2021" at bounding box center [382, 335] width 124 height 23
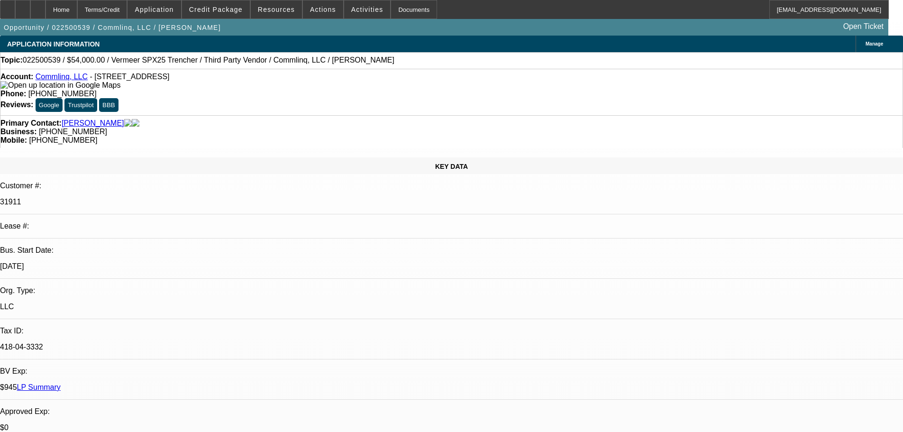
select select "0.1"
select select "2"
select select "0.1"
select select "4"
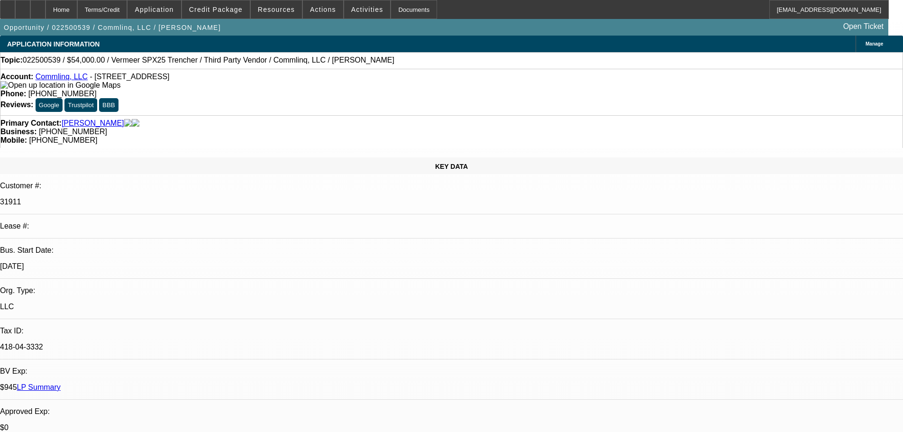
select select "0"
select select "6"
select select "0"
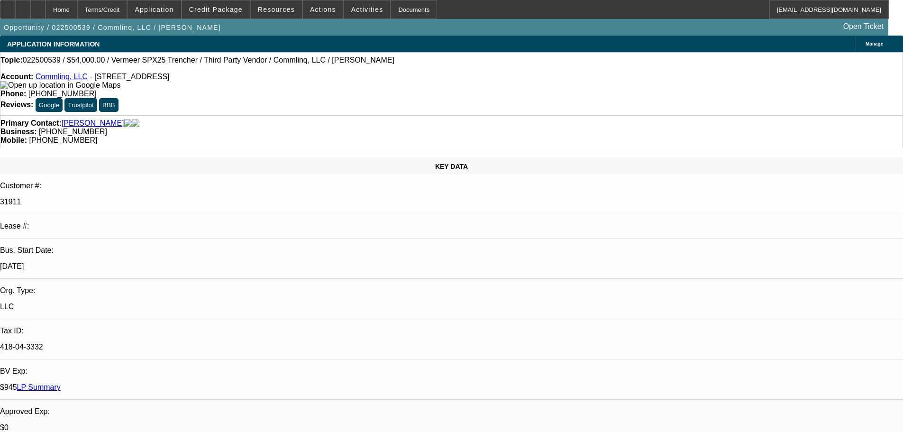
select select "0"
select select "6"
select select "2"
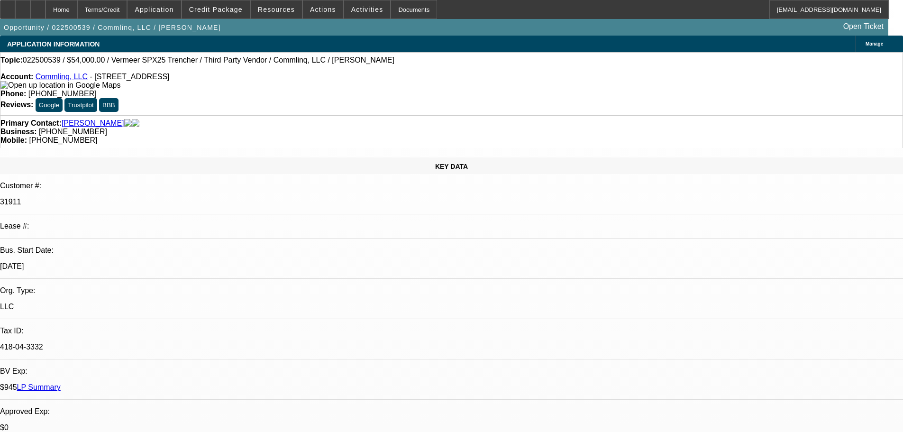
select select "0"
select select "6"
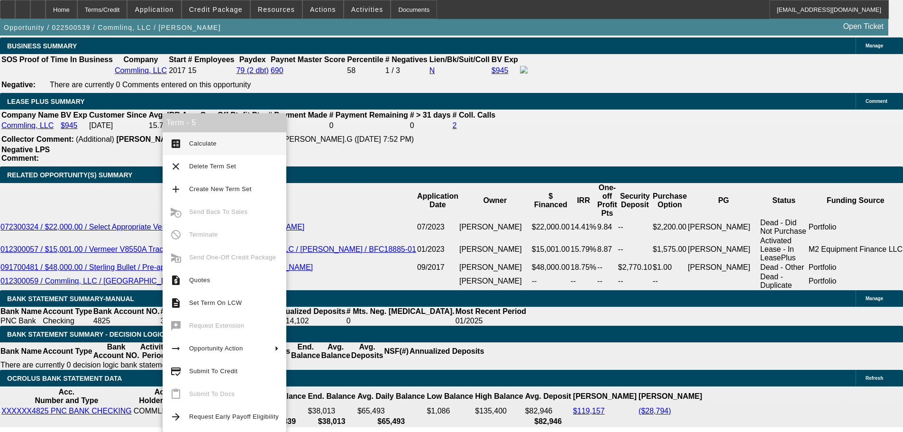
scroll to position [1597, 0]
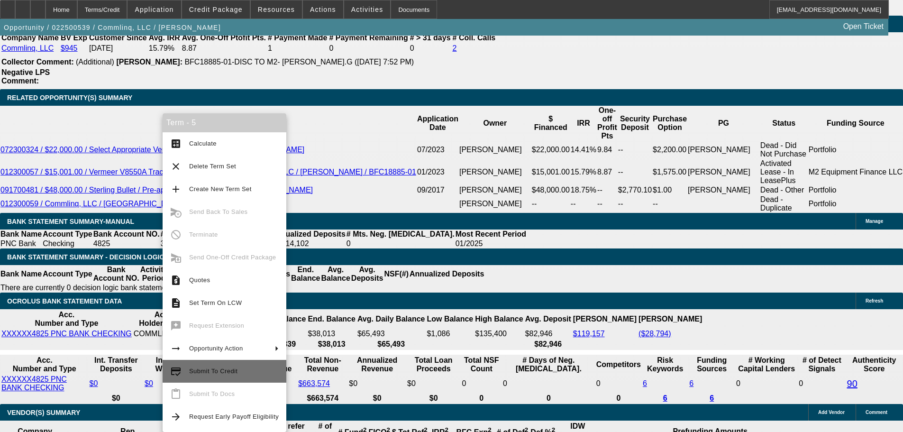
click at [234, 376] on span "Submit To Credit" at bounding box center [234, 370] width 90 height 11
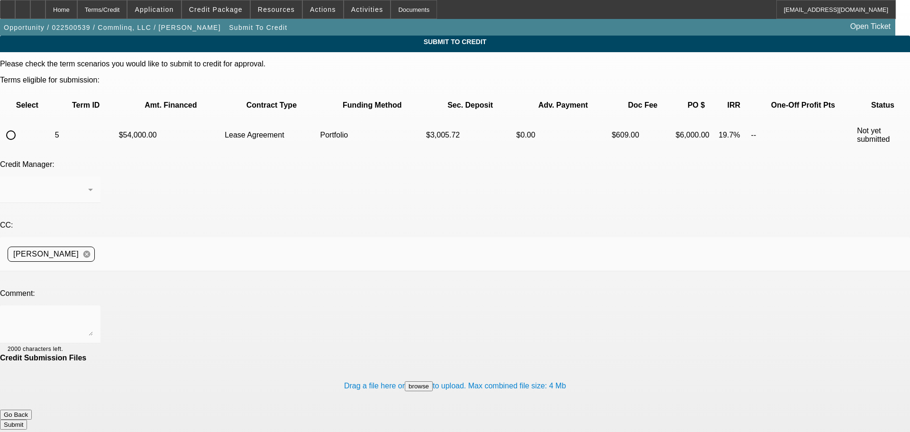
click at [20, 126] on input "radio" at bounding box center [10, 135] width 19 height 19
radio input "true"
click at [93, 176] on div "Arida, Michael" at bounding box center [50, 189] width 85 height 27
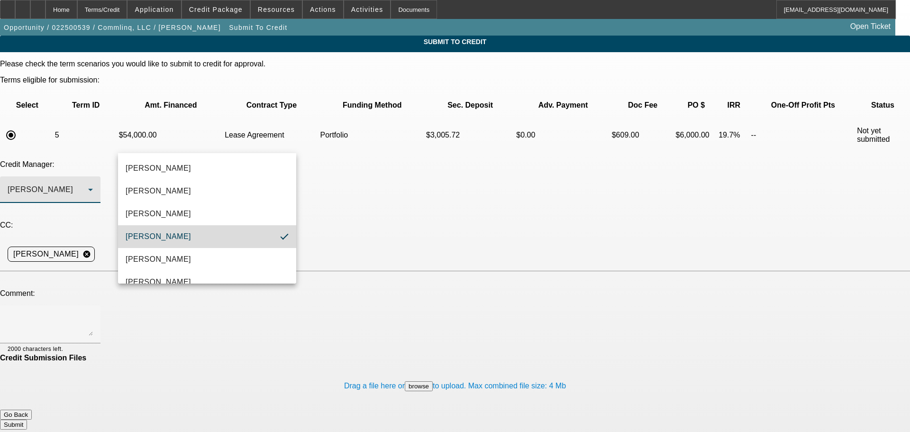
click at [240, 241] on mat-option "Arida, Michael" at bounding box center [207, 236] width 178 height 23
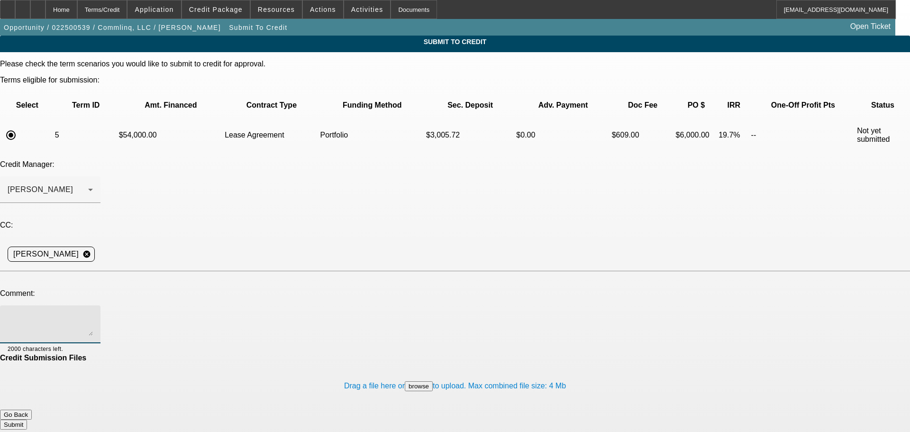
click at [93, 313] on textarea at bounding box center [50, 324] width 85 height 23
click at [93, 313] on textarea "Hey Mike can you take a look at this for portfolio?" at bounding box center [50, 324] width 85 height 23
click at [93, 313] on textarea "Hey Mike, can you take a look at this for portfolio?" at bounding box center [50, 324] width 85 height 23
type textarea "Hey Mike, can you take a look at this for portfolio? Lawn care equipment. Curre…"
click at [27, 419] on button "Submit" at bounding box center [13, 424] width 27 height 10
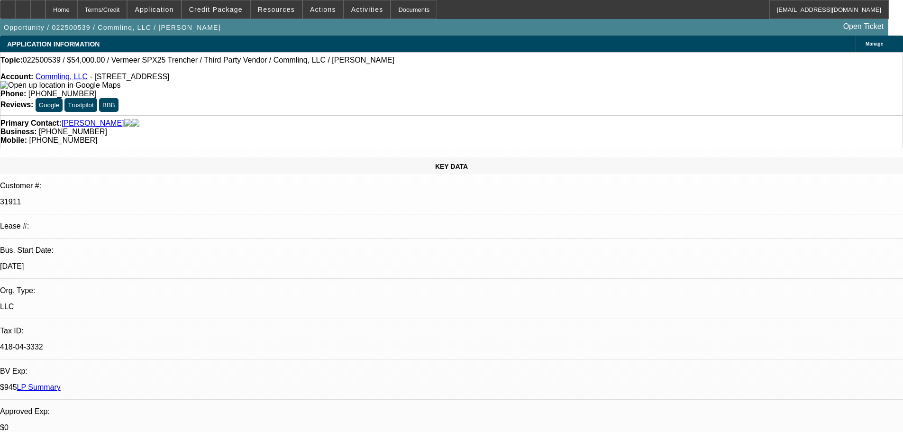
select select "0.1"
select select "2"
select select "0.1"
select select "4"
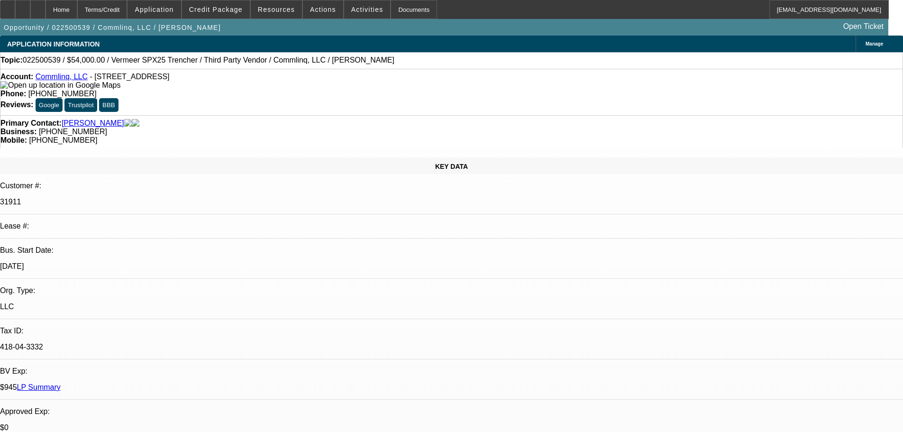
select select "0"
select select "6"
select select "0"
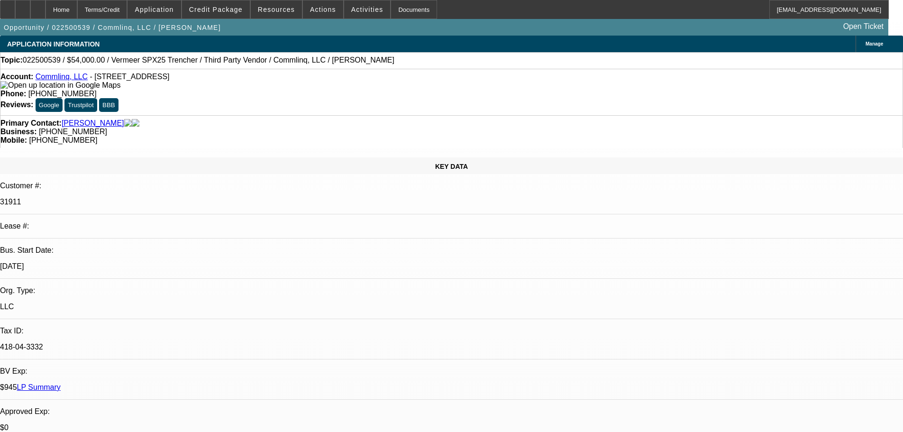
select select "0"
select select "6"
select select "2"
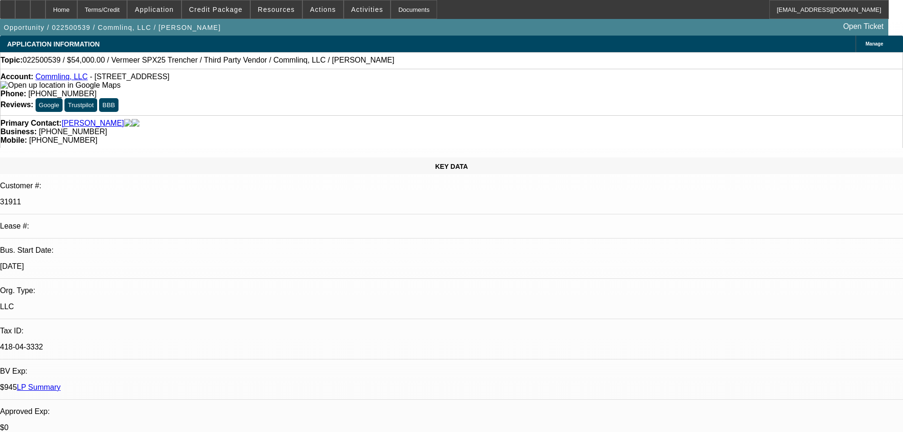
select select "0"
select select "6"
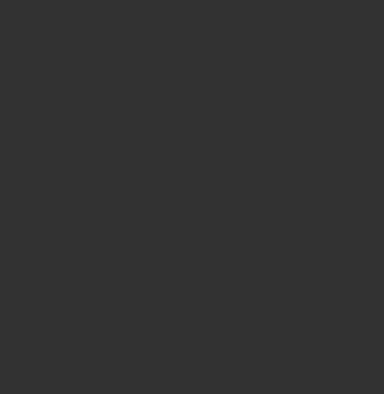
select select "0"
select select "3"
select select "0.1"
select select "4"
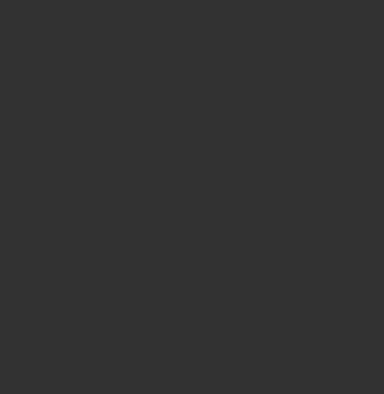
select select "0"
select select "3"
select select "0.1"
select select "4"
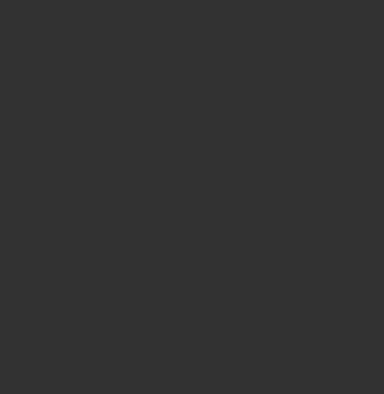
select select "0"
select select "0.1"
select select "4"
select select "0"
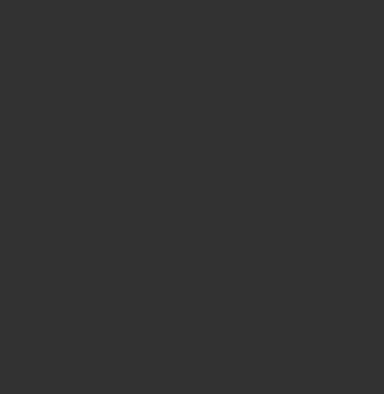
select select "0"
select select "0.1"
select select "4"
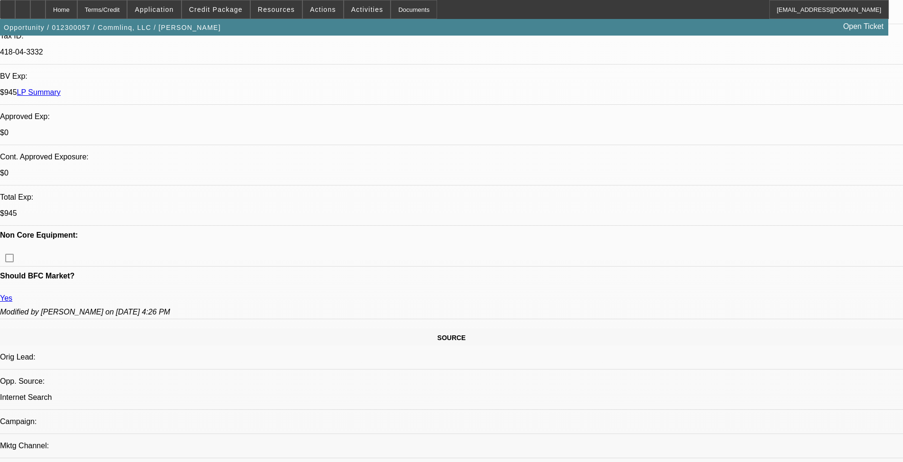
scroll to position [284, 0]
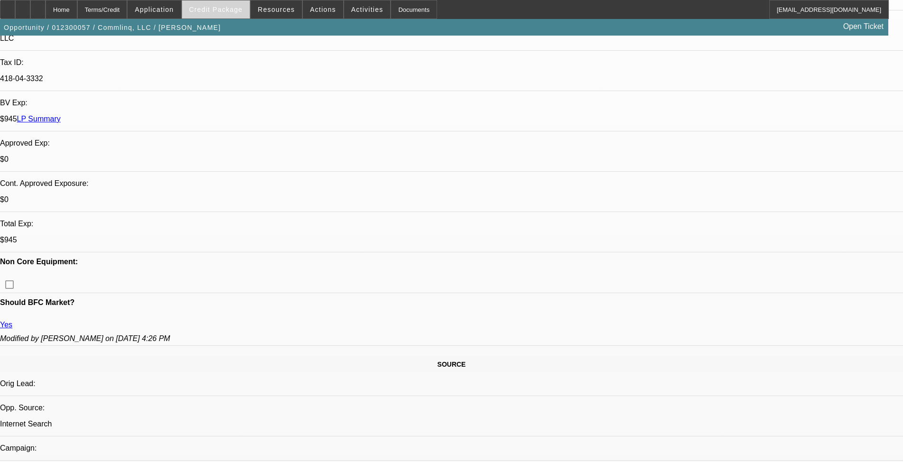
click at [214, 4] on span at bounding box center [216, 9] width 68 height 23
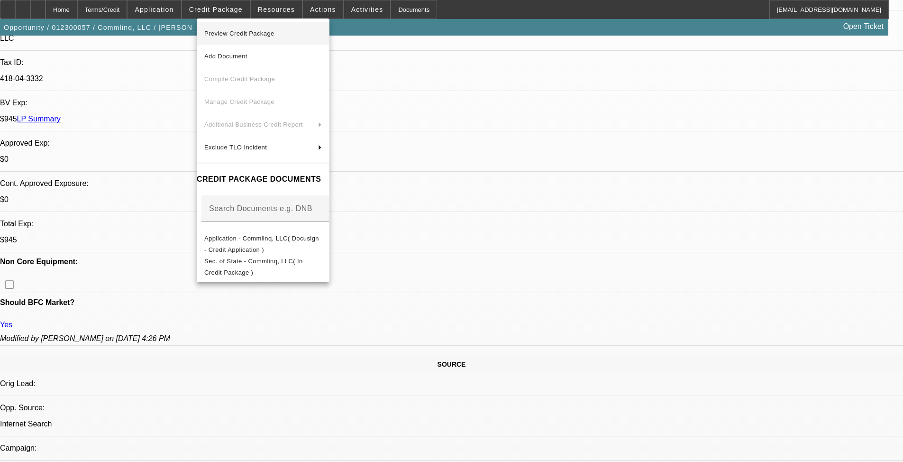
click at [262, 26] on button "Preview Credit Package" at bounding box center [263, 33] width 133 height 23
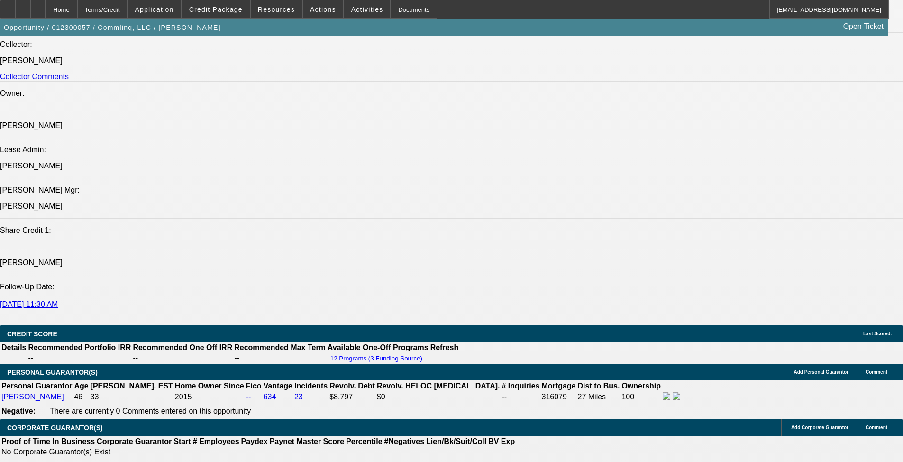
scroll to position [1327, 0]
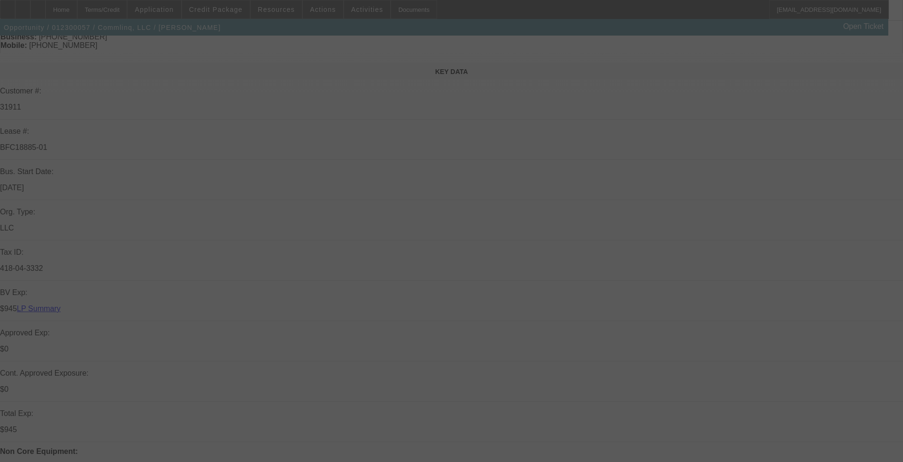
scroll to position [190, 0]
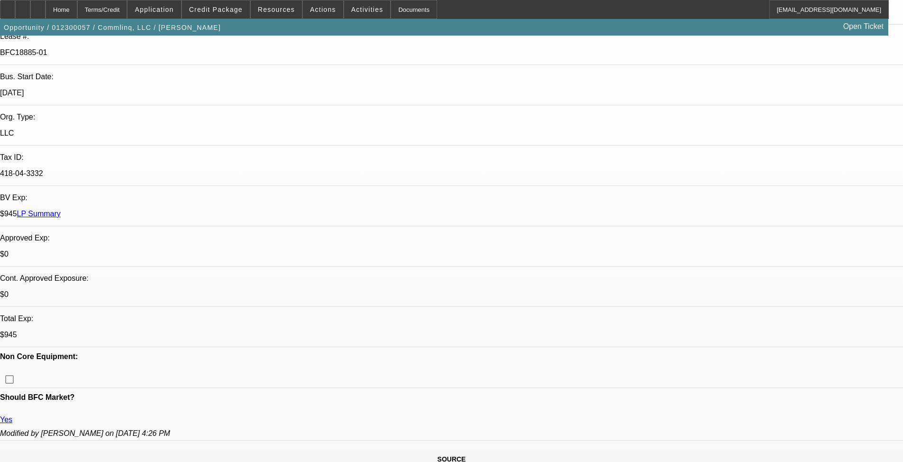
select select "0"
select select "3"
select select "0.1"
select select "4"
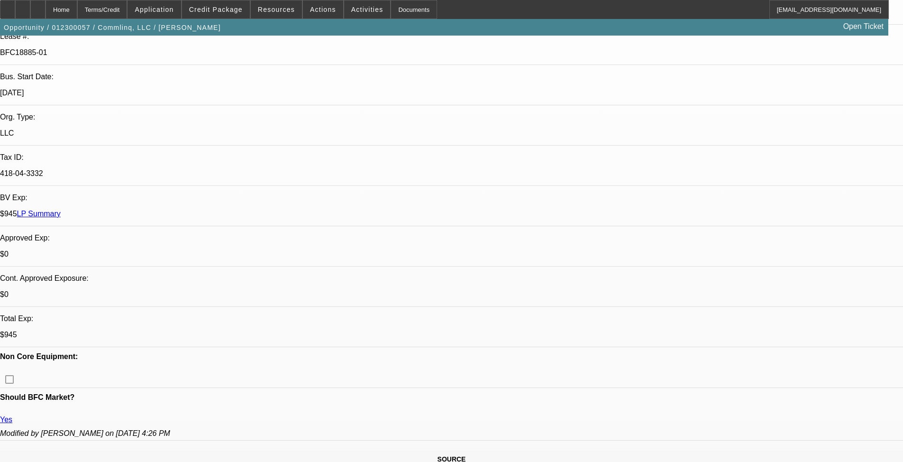
select select "0"
select select "3"
select select "0.1"
select select "4"
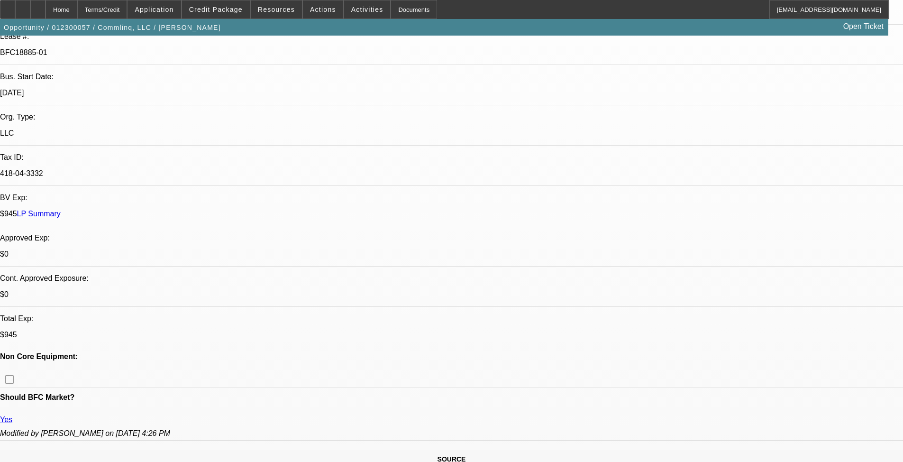
select select "0"
select select "0.1"
select select "4"
select select "0"
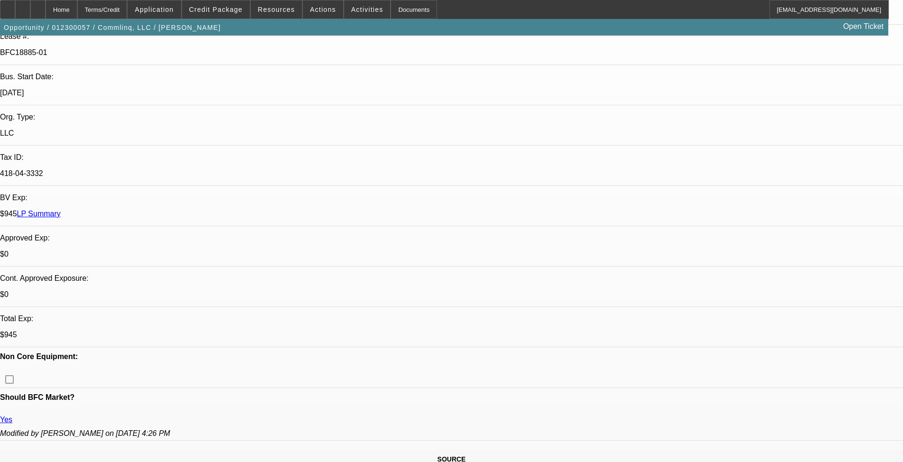
select select "0"
select select "0.1"
select select "4"
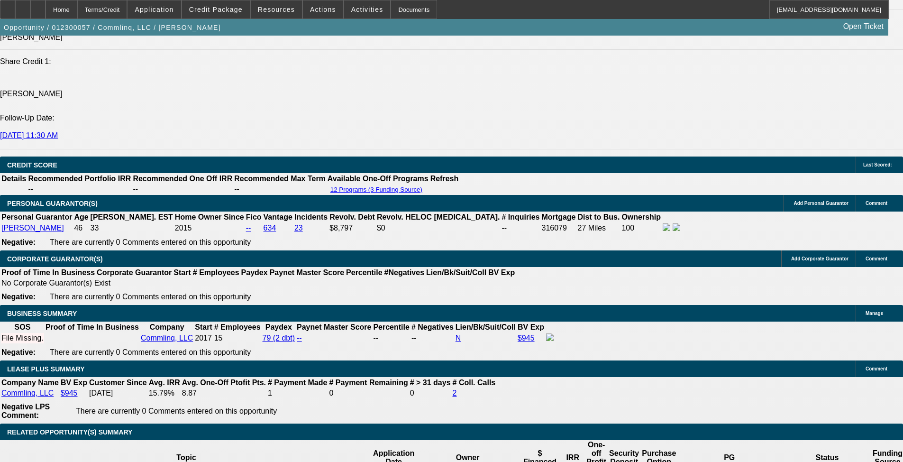
scroll to position [1327, 0]
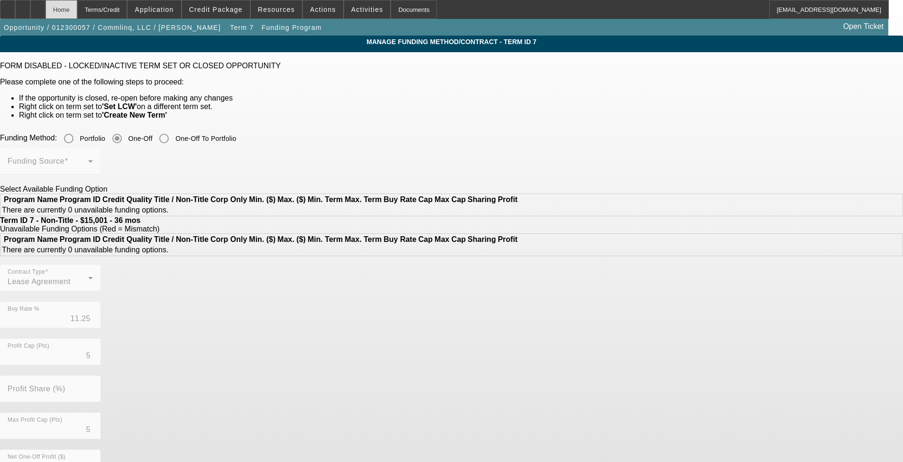
click at [73, 12] on div "Home" at bounding box center [62, 9] width 32 height 19
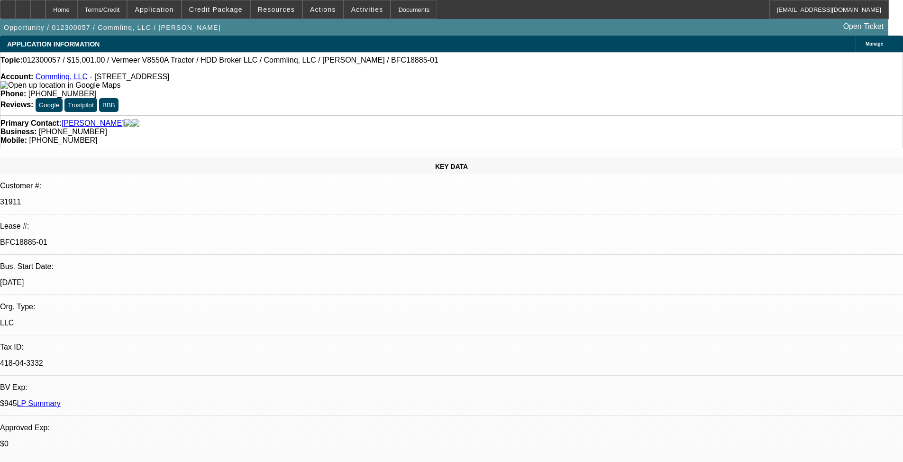
select select "0"
select select "3"
select select "0.1"
select select "4"
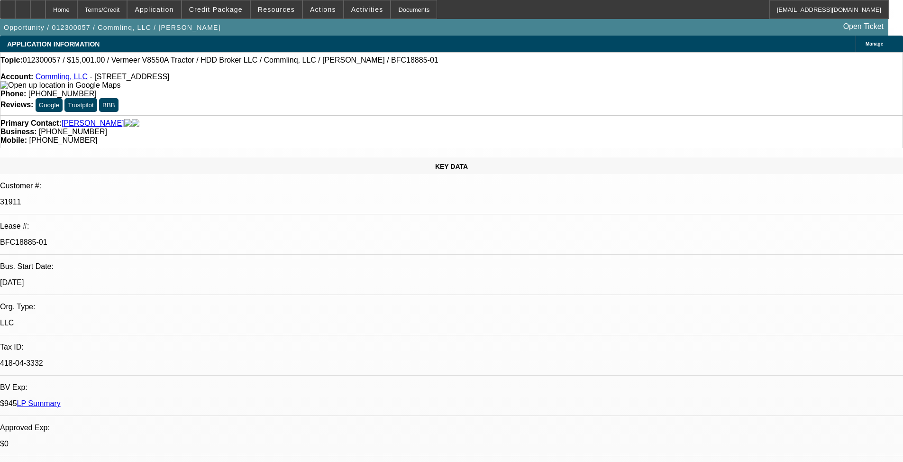
select select "0"
select select "3"
select select "0.1"
select select "4"
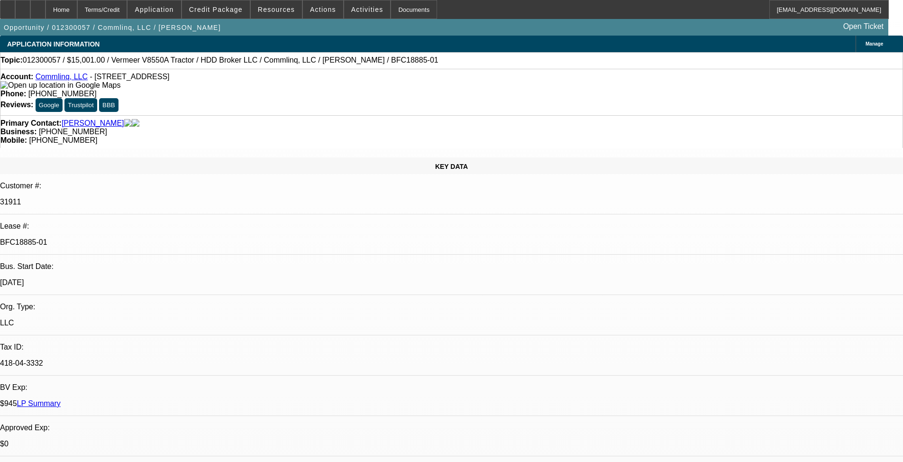
select select "0"
select select "0.1"
select select "4"
select select "0"
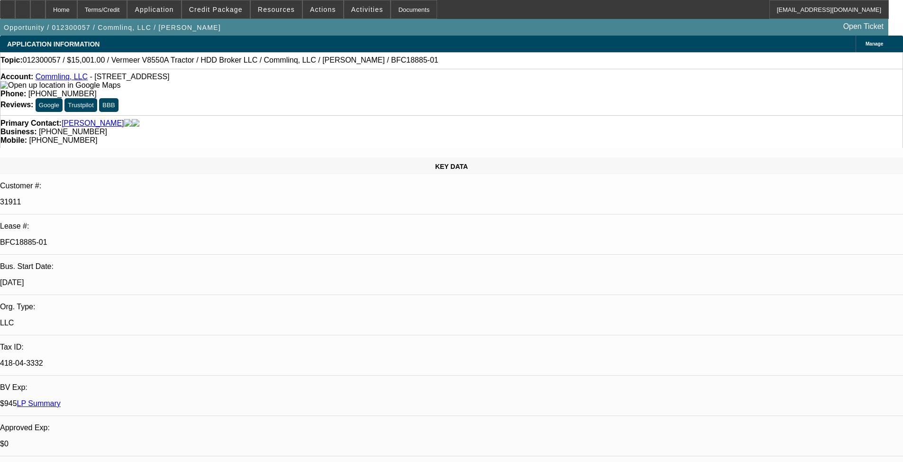
select select "0"
select select "0.1"
select select "4"
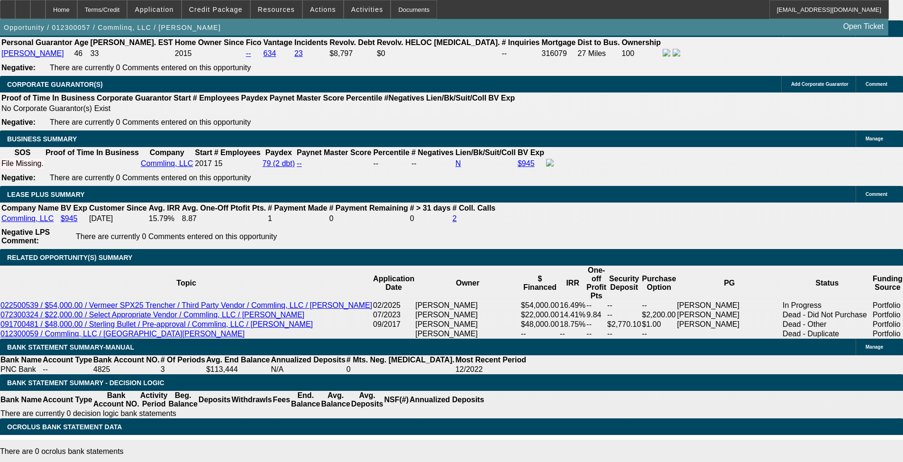
scroll to position [1554, 0]
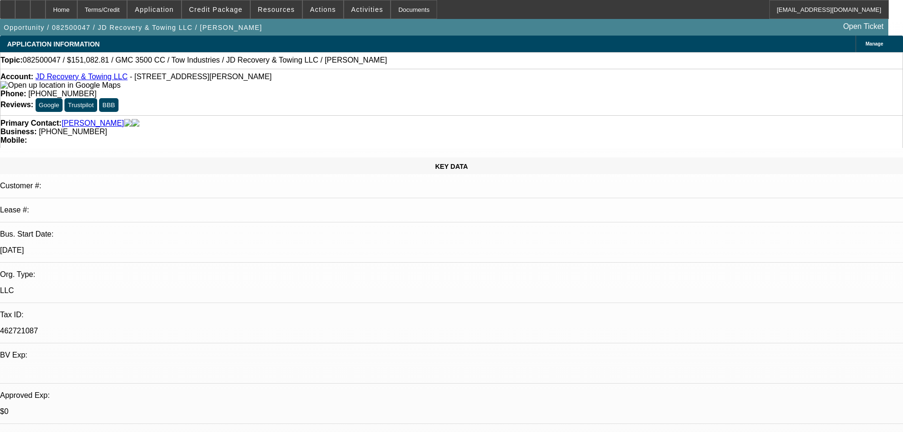
select select "0"
select select "0.1"
select select "4"
select select "0"
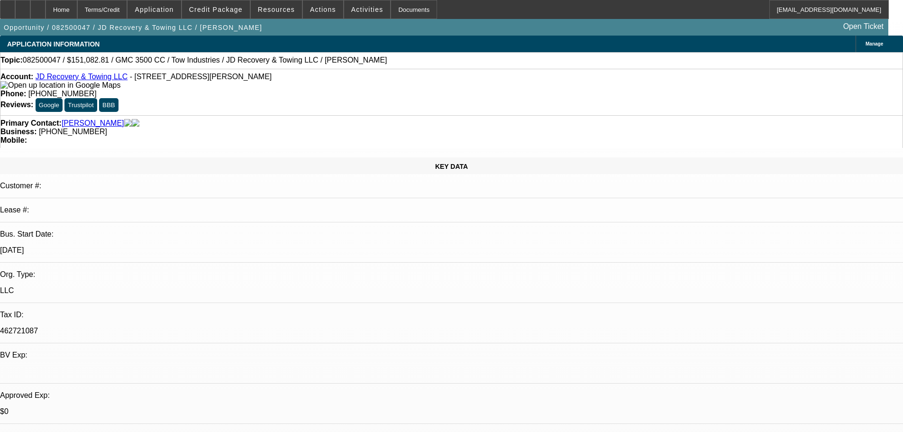
select select "0"
select select "0.1"
select select "4"
select select "0"
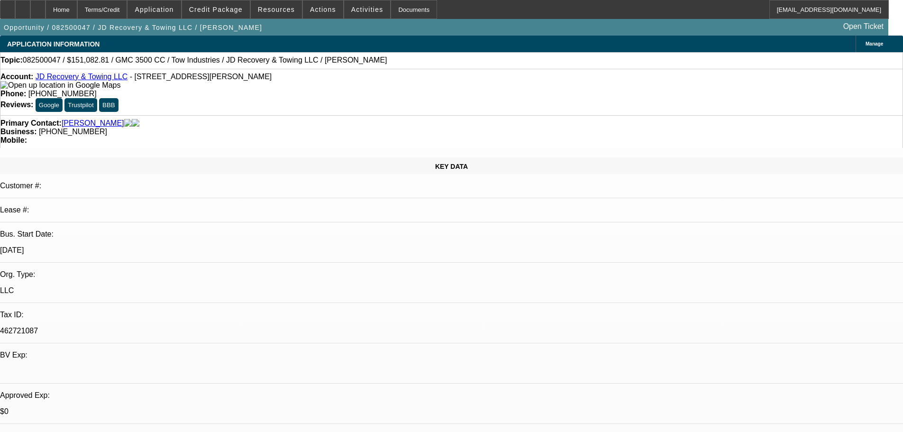
select select "0.1"
select select "4"
click at [30, 7] on div at bounding box center [22, 9] width 15 height 19
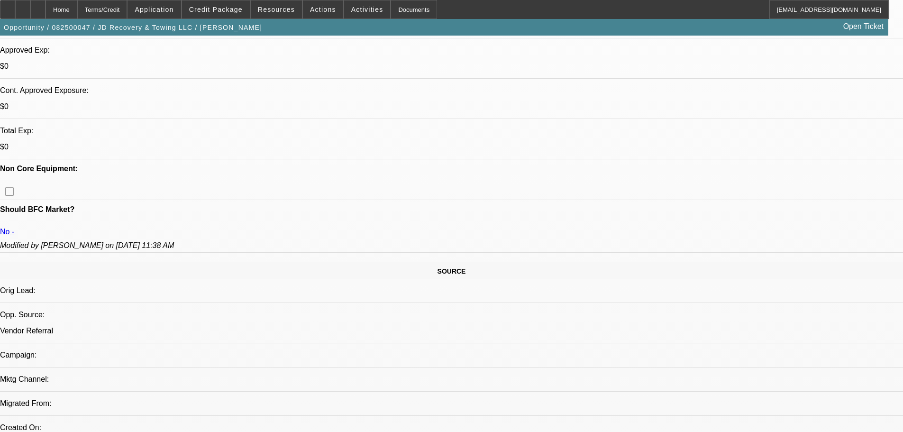
scroll to position [379, 0]
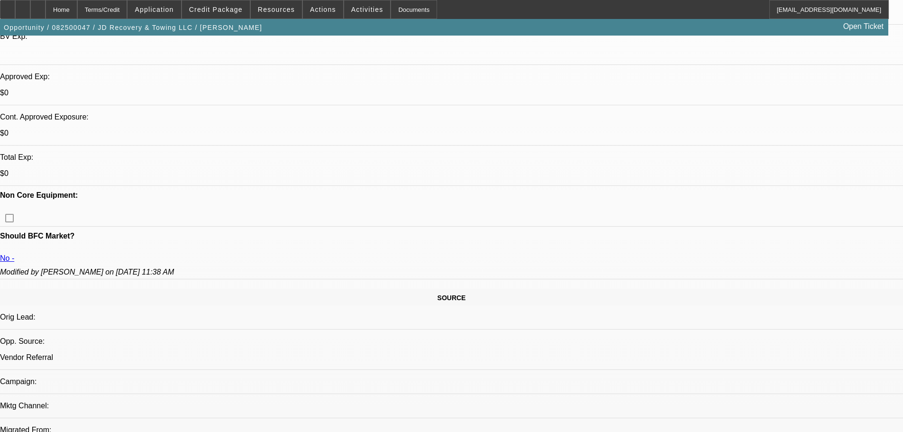
scroll to position [284, 0]
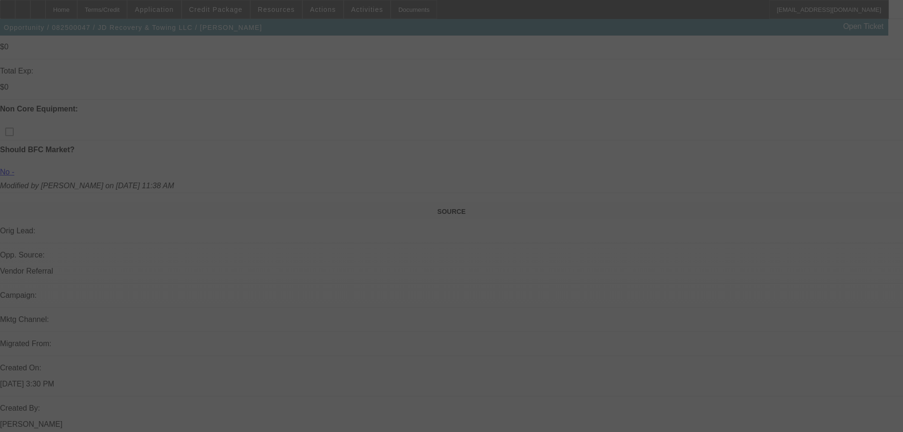
scroll to position [284, 0]
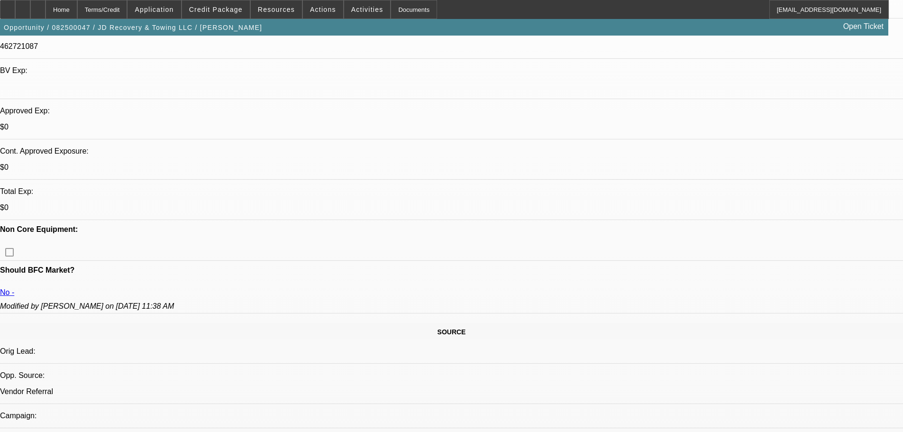
select select "0"
select select "0.1"
select select "0"
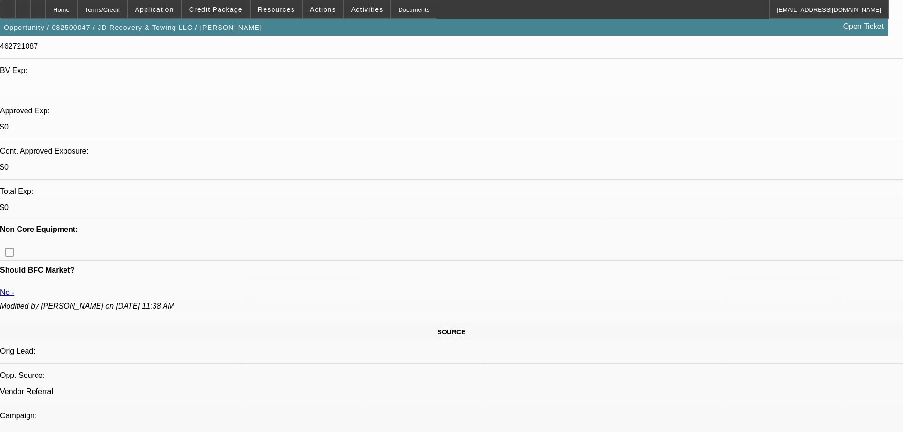
select select "0.1"
select select "0"
select select "0.1"
select select "1"
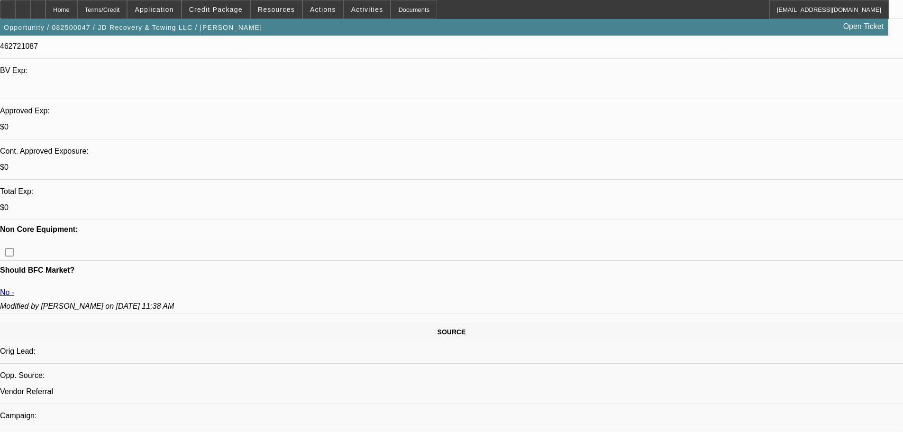
select select "1"
select select "4"
select select "1"
select select "4"
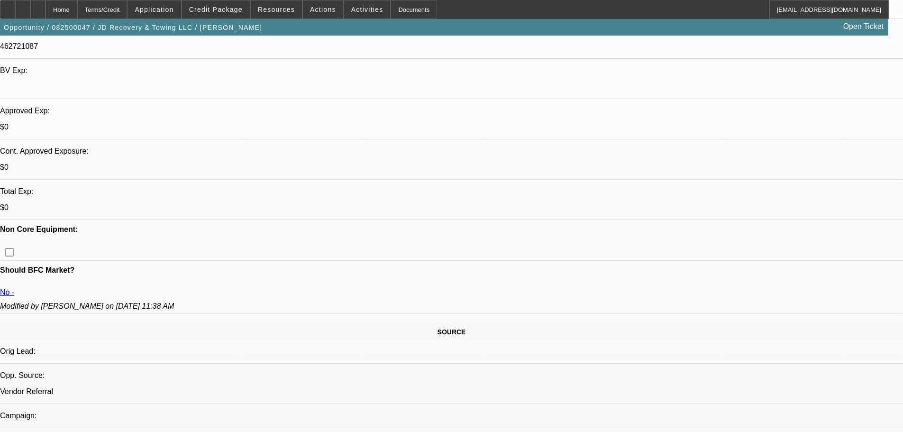
select select "1"
select select "4"
click at [208, 18] on span at bounding box center [216, 9] width 68 height 23
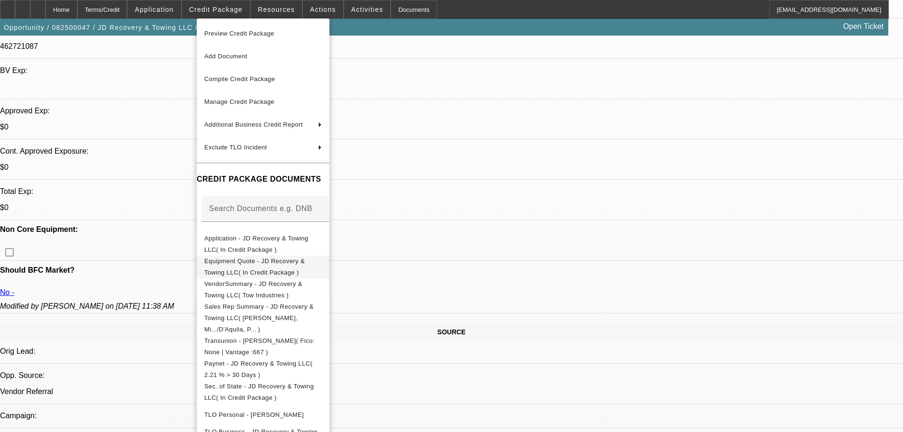
click at [290, 258] on span "Equipment Quote - JD Recovery & Towing LLC( In Credit Package )" at bounding box center [263, 266] width 118 height 23
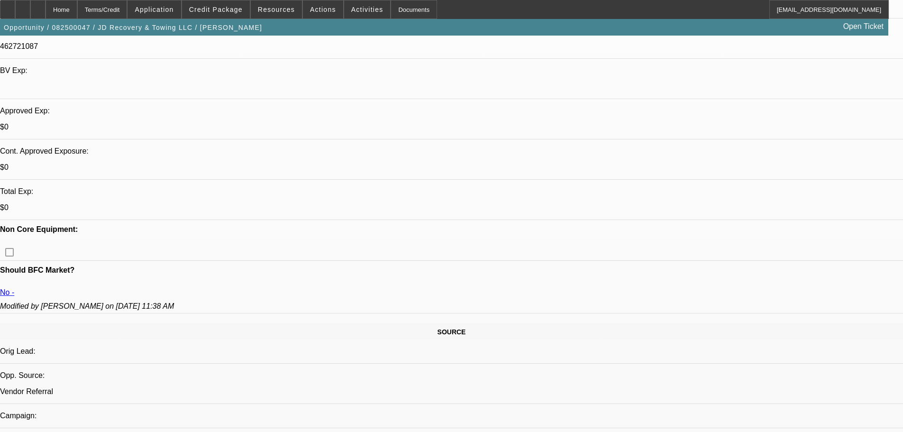
click at [221, 8] on span "Credit Package" at bounding box center [216, 10] width 54 height 8
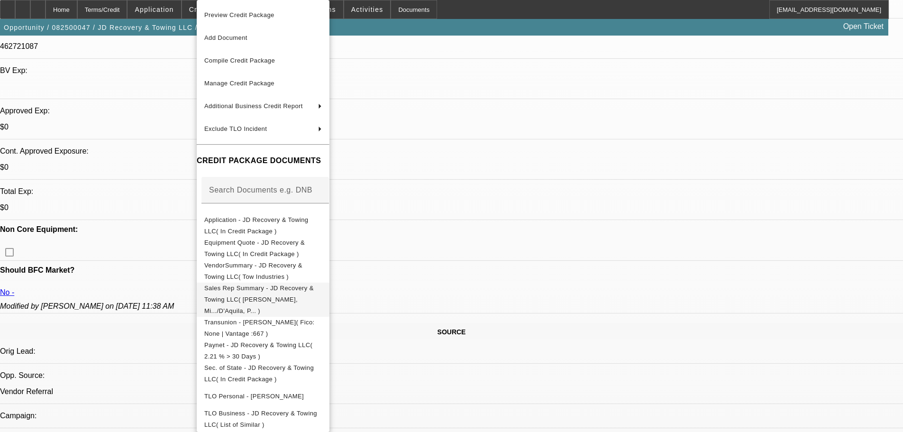
scroll to position [79, 0]
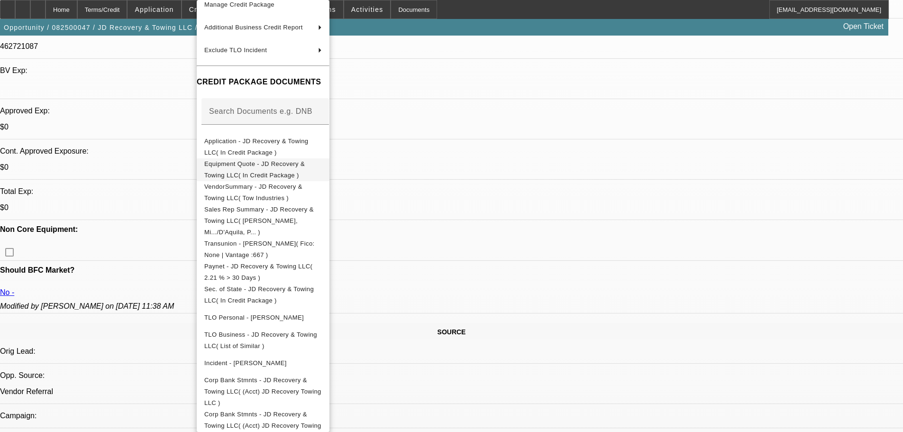
click at [305, 167] on span "Equipment Quote - JD Recovery & Towing LLC( In Credit Package )" at bounding box center [254, 169] width 100 height 18
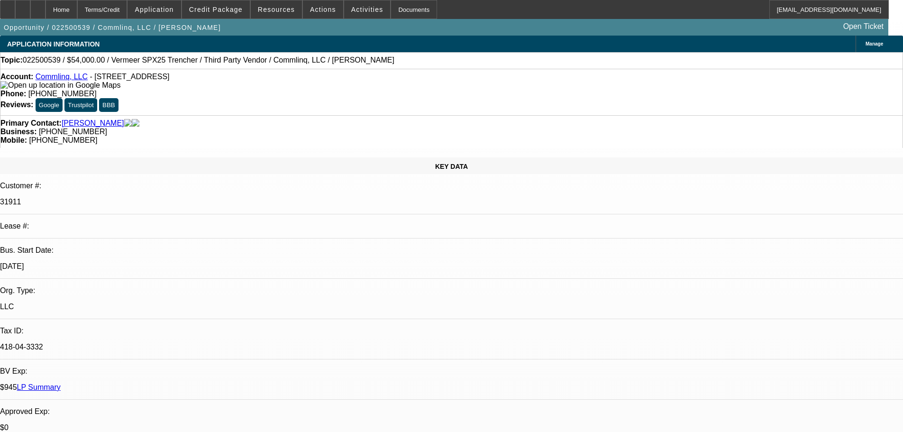
select select "0.1"
select select "2"
select select "0.1"
select select "4"
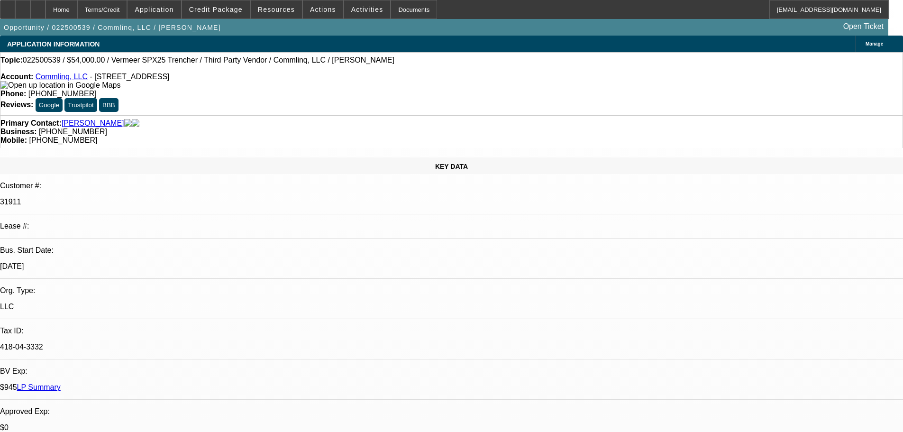
select select "0"
select select "6"
select select "0"
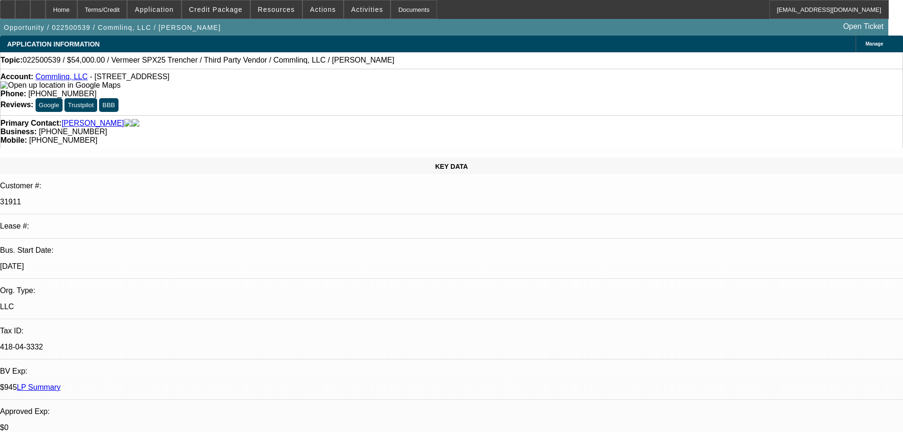
select select "0"
select select "6"
select select "2"
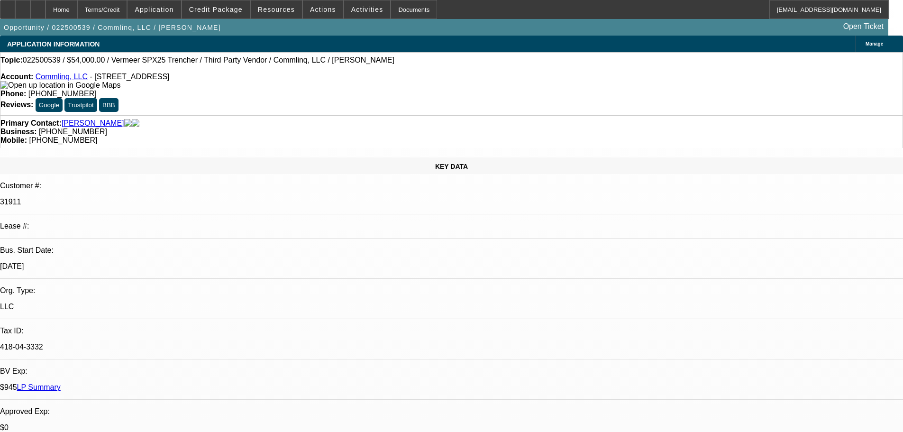
select select "0"
select select "6"
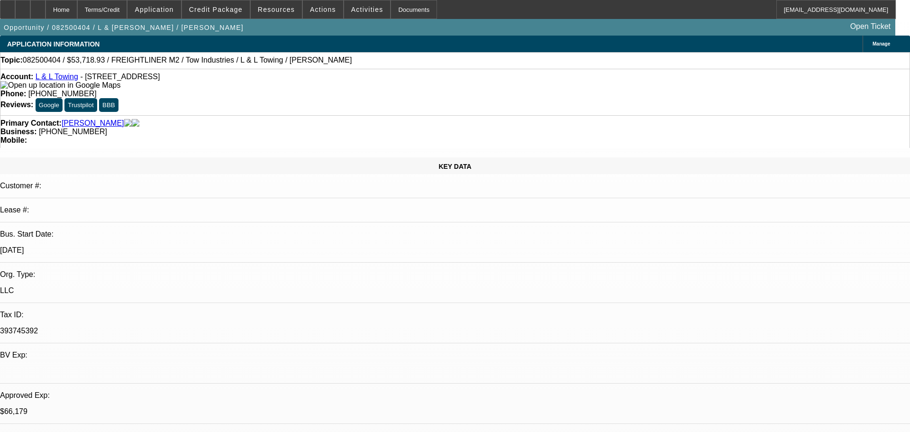
select select "0"
select select "2"
select select "0.1"
select select "4"
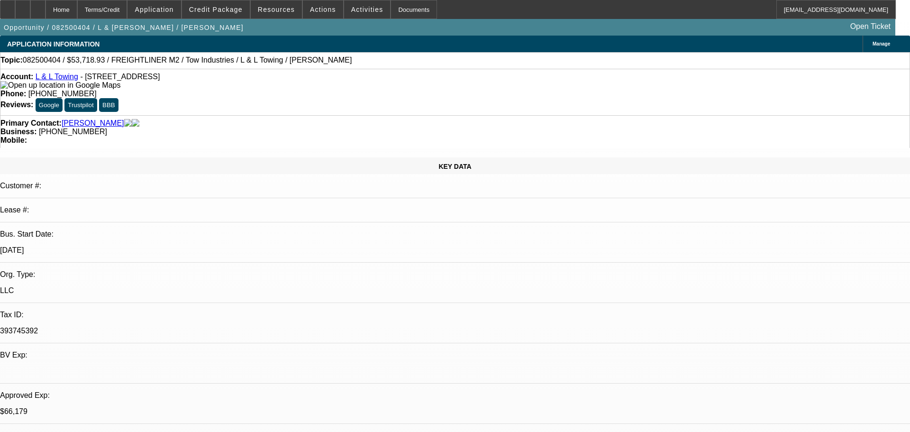
select select "0"
select select "2"
select select "0.1"
select select "4"
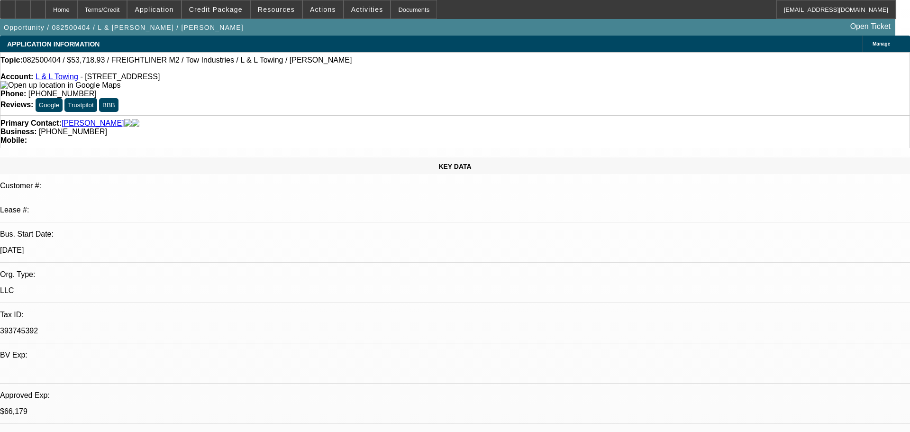
select select "0"
select select "2"
select select "0.1"
select select "4"
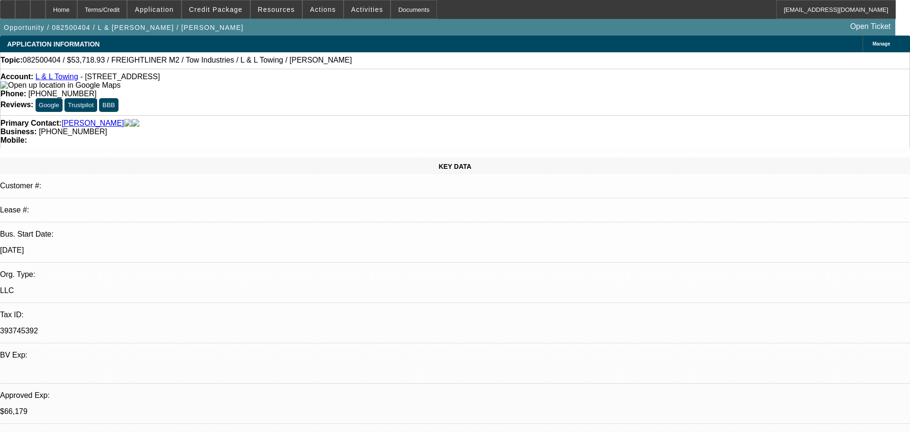
select select "0"
select select "2"
select select "0.1"
select select "4"
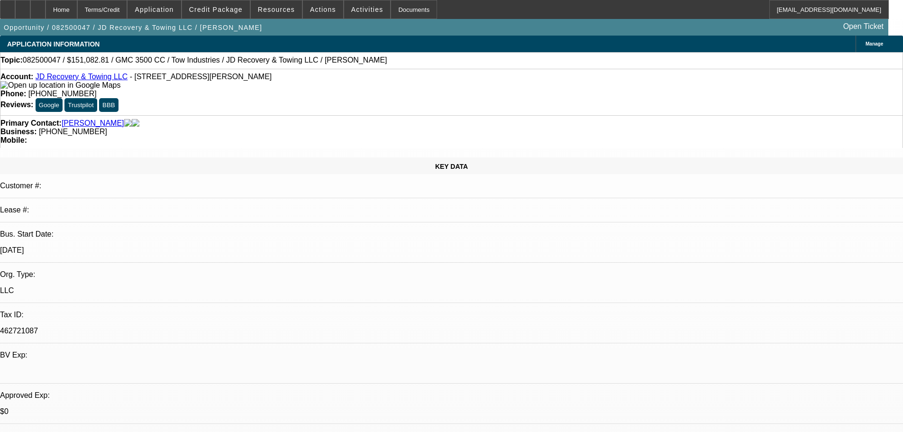
select select "0"
select select "0.1"
select select "4"
select select "0"
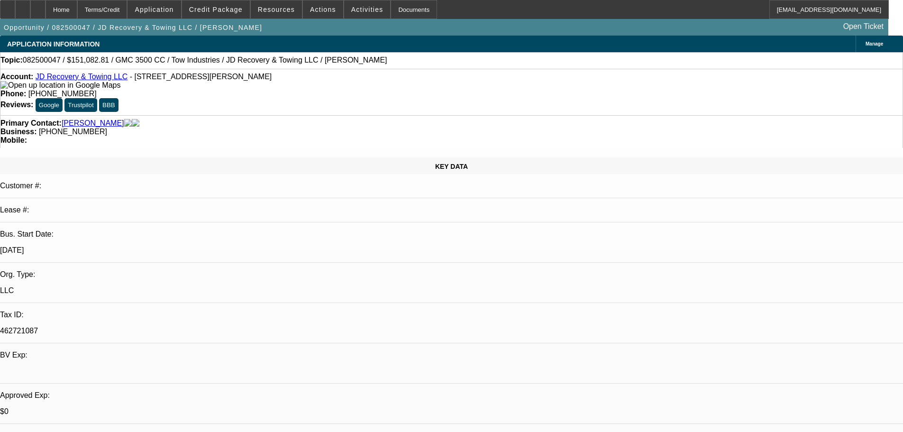
select select "0"
select select "0.1"
select select "4"
select select "0"
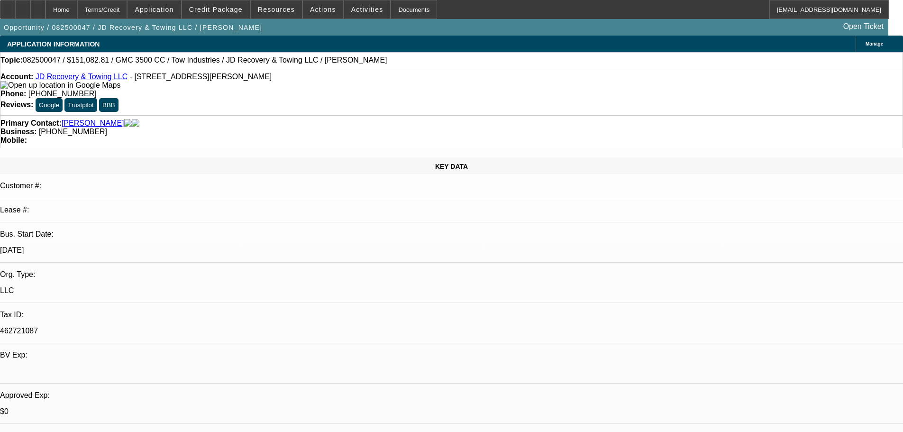
select select "0.1"
select select "4"
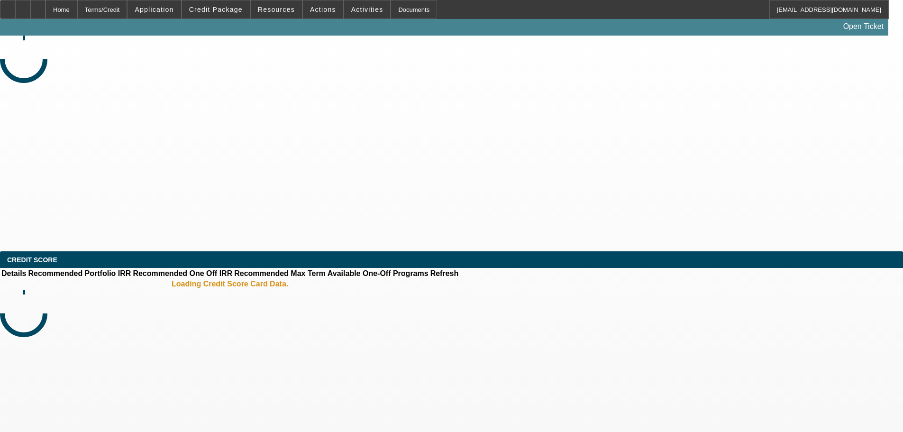
select select "0"
select select "2"
select select "0.1"
select select "4"
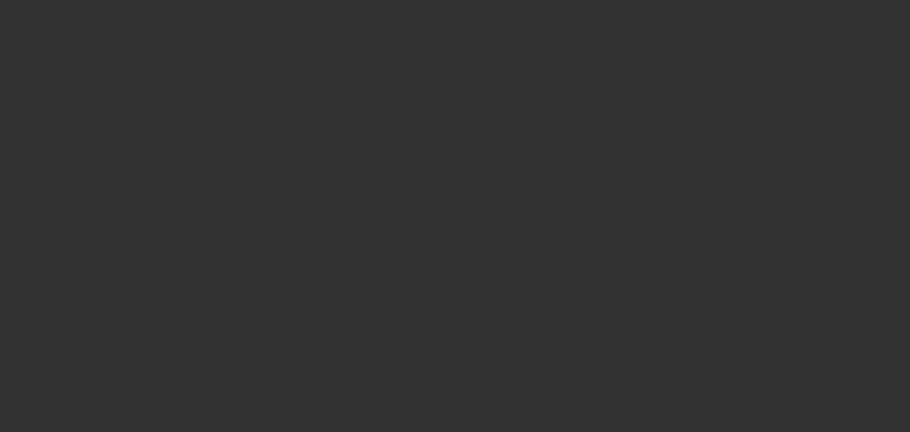
select select "0"
select select "2"
select select "0.1"
select select "4"
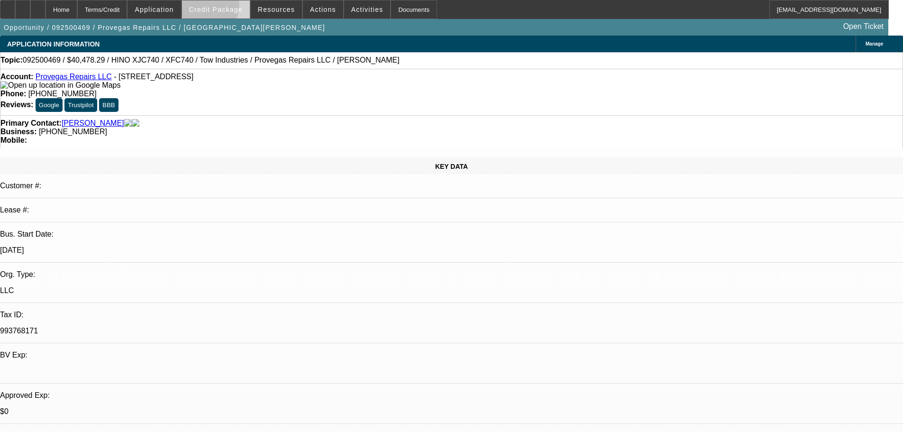
click at [224, 8] on span "Credit Package" at bounding box center [216, 10] width 54 height 8
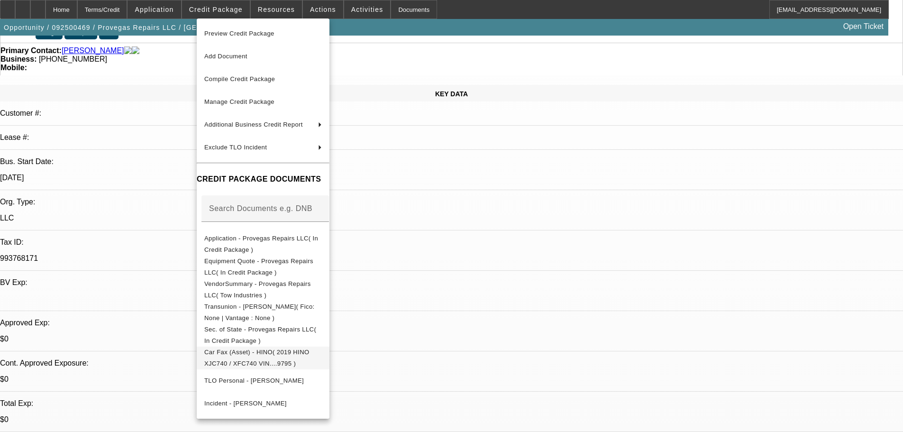
scroll to position [95, 0]
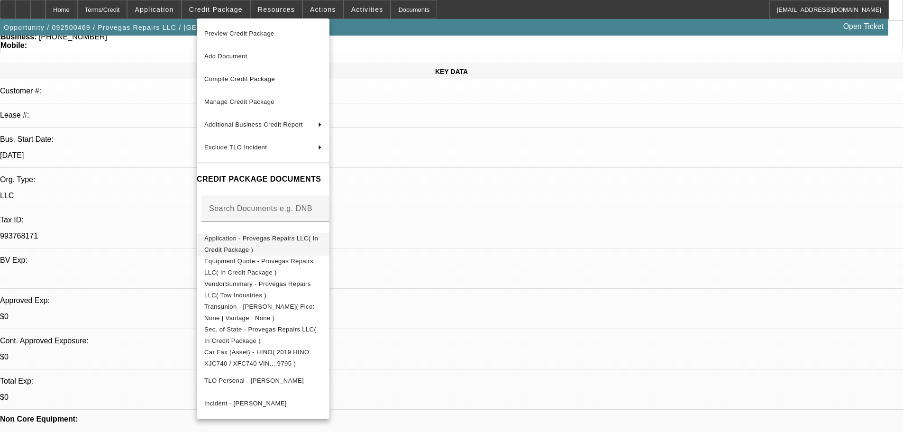
click at [322, 239] on span "Application - Provegas Repairs LLC( In Credit Package )" at bounding box center [263, 244] width 118 height 23
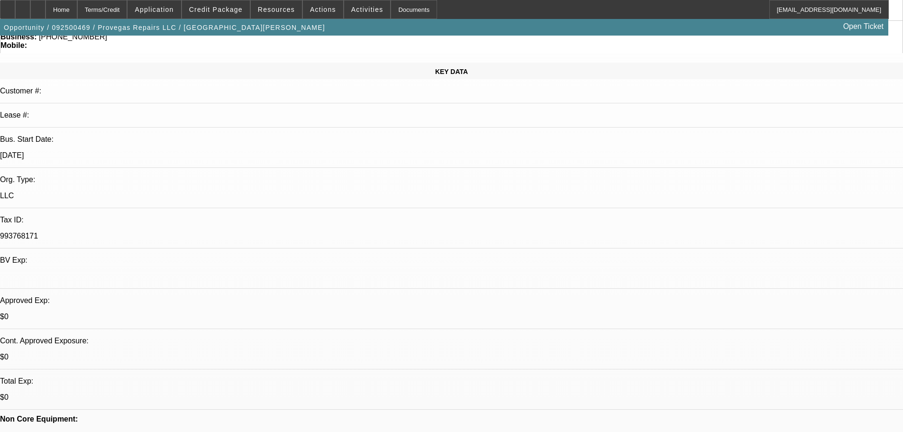
click at [216, 11] on span "Credit Package" at bounding box center [216, 10] width 54 height 8
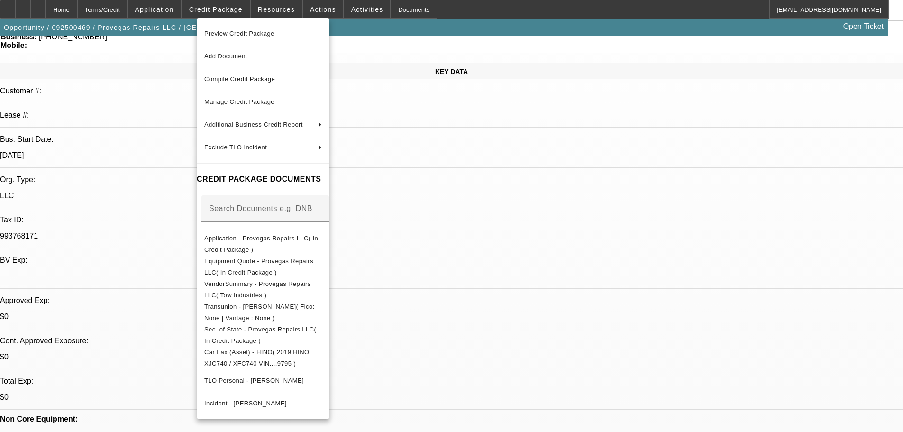
click at [537, 196] on div at bounding box center [451, 216] width 903 height 432
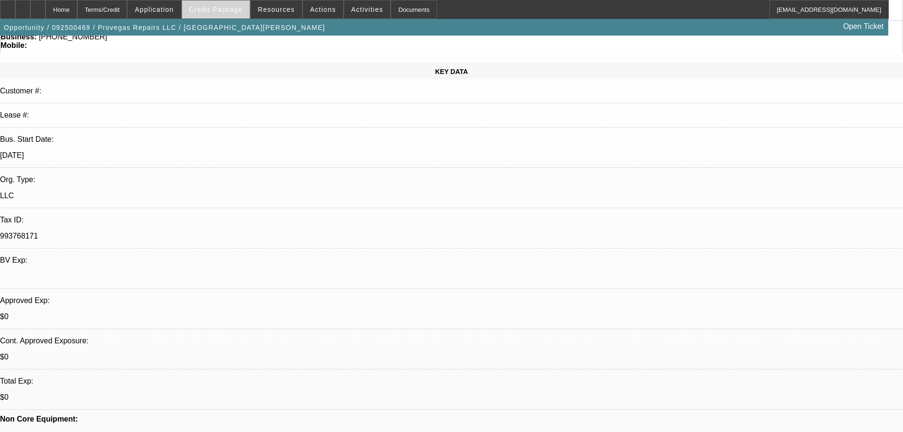
click at [228, 18] on span at bounding box center [216, 9] width 68 height 23
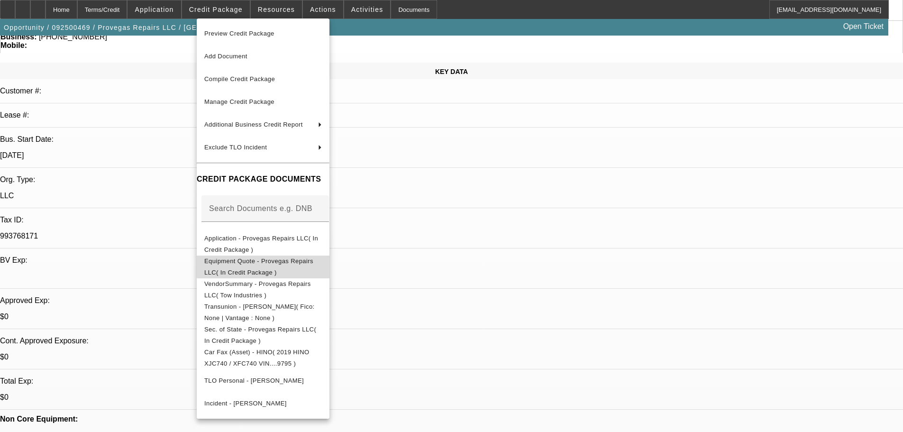
click at [319, 258] on span "Equipment Quote - Provegas Repairs LLC( In Credit Package )" at bounding box center [263, 266] width 118 height 23
